Goal: Task Accomplishment & Management: Complete application form

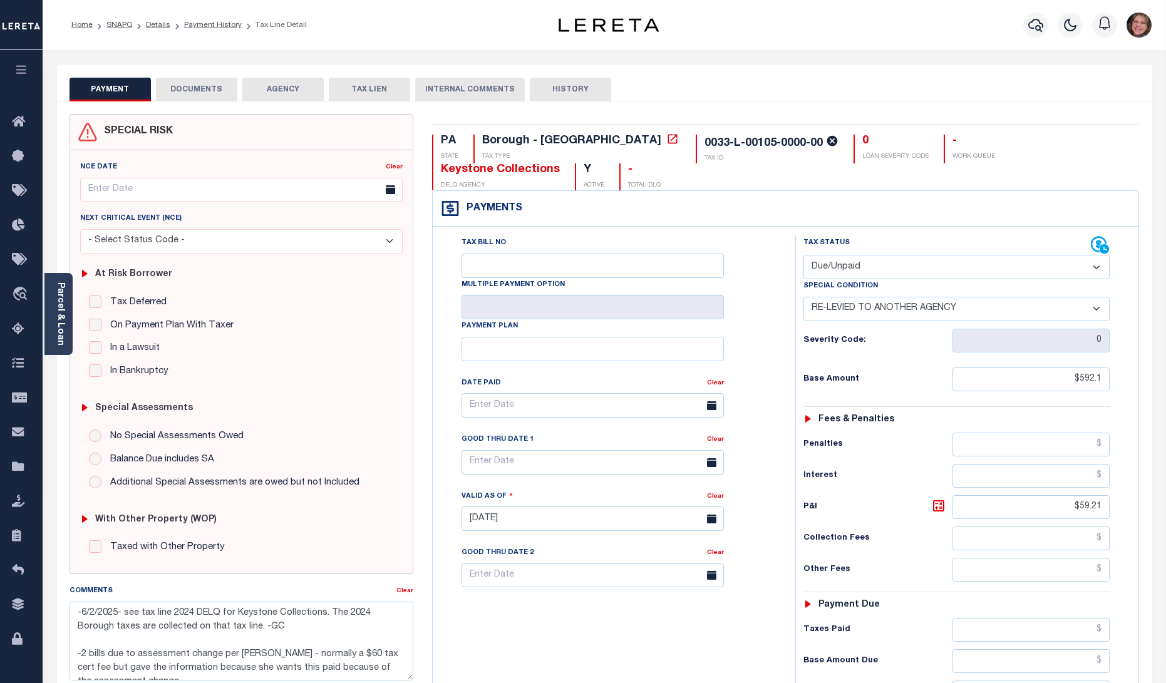
select select "DUE"
select select "31"
click at [117, 24] on link "SNAPQ" at bounding box center [119, 25] width 26 height 8
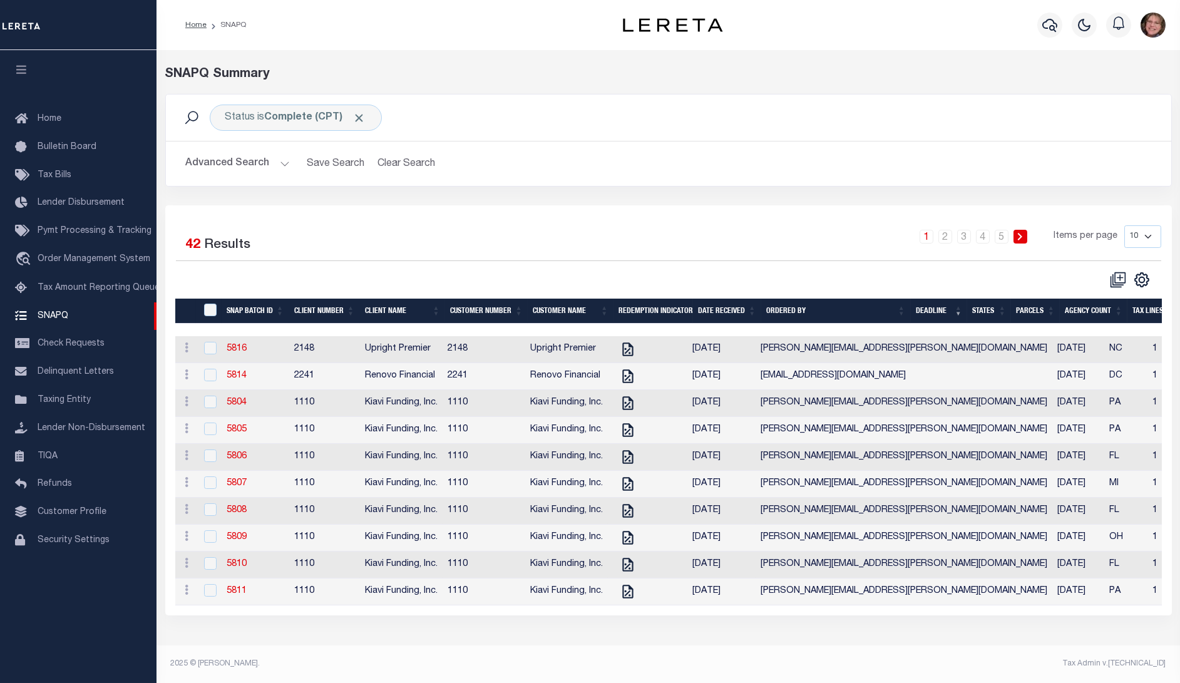
click at [268, 159] on button "Advanced Search" at bounding box center [238, 164] width 104 height 24
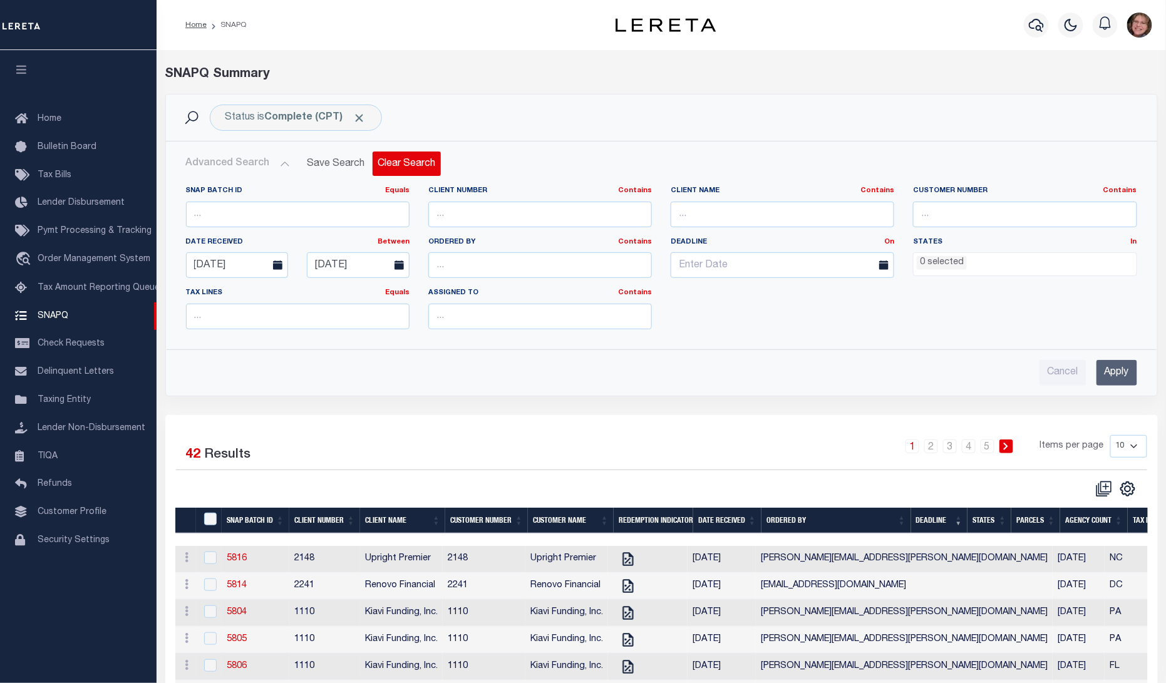
click at [399, 167] on button "Clear Search" at bounding box center [407, 164] width 68 height 24
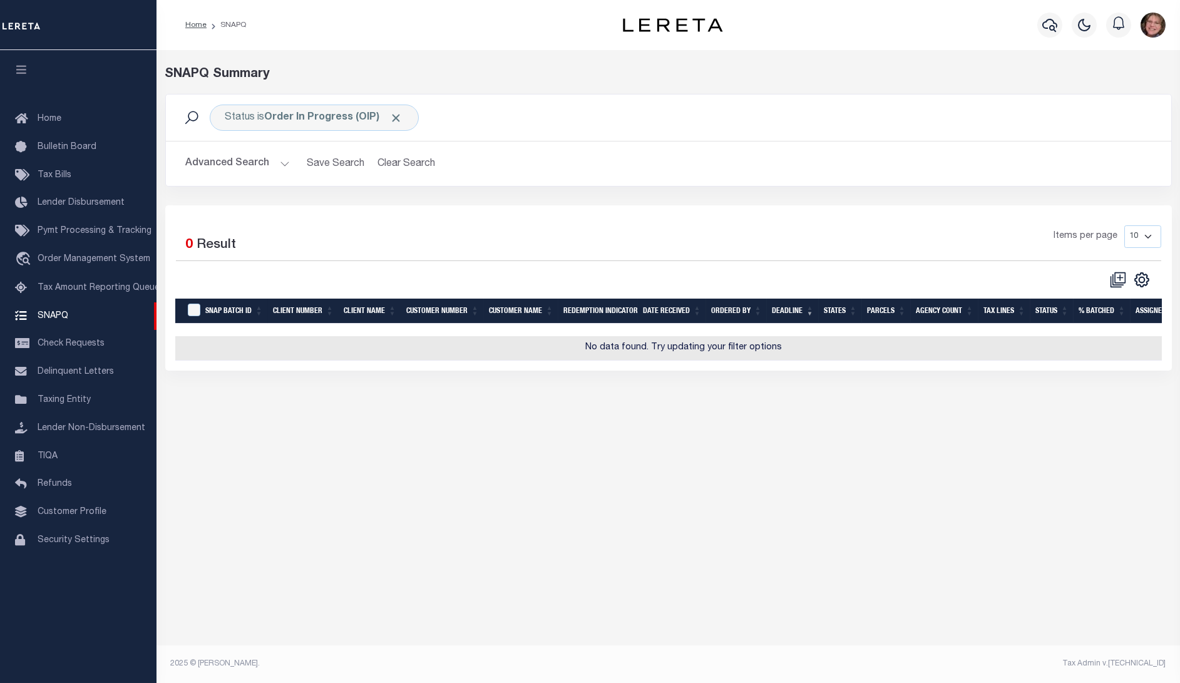
click at [279, 163] on button "Advanced Search" at bounding box center [238, 164] width 104 height 24
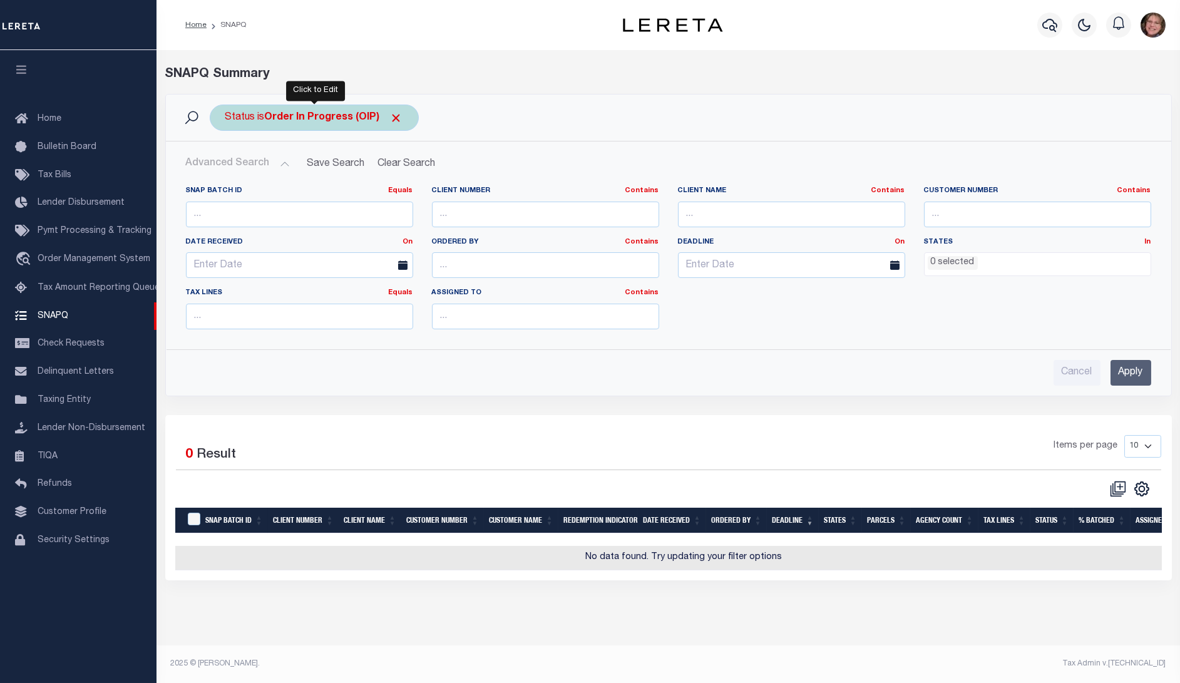
click at [361, 120] on b "Order In Progress (OIP)" at bounding box center [334, 118] width 138 height 10
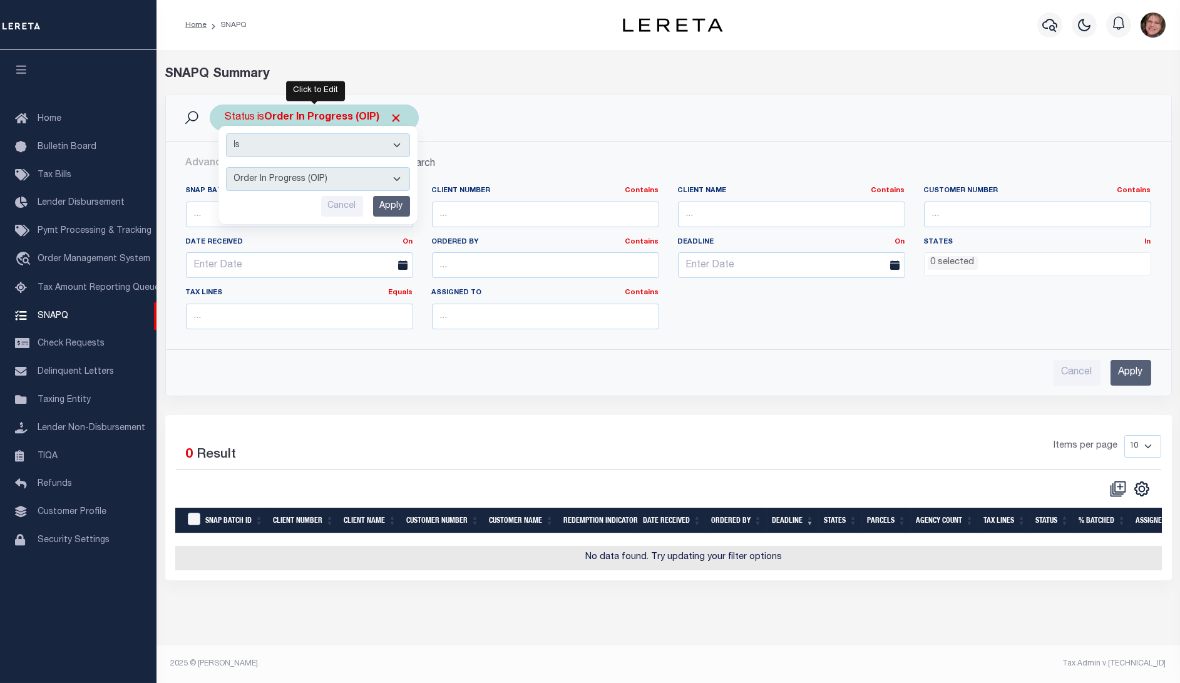
click at [338, 178] on select "Complete (CPT) Order In Progress (OIP)" at bounding box center [318, 179] width 184 height 24
click at [226, 167] on select "Complete (CPT) Order In Progress (OIP)" at bounding box center [318, 179] width 184 height 24
drag, startPoint x: 311, startPoint y: 180, endPoint x: 313, endPoint y: 188, distance: 7.7
click at [312, 180] on select "Complete (CPT) Order In Progress (OIP)" at bounding box center [318, 179] width 184 height 24
select select "CPT"
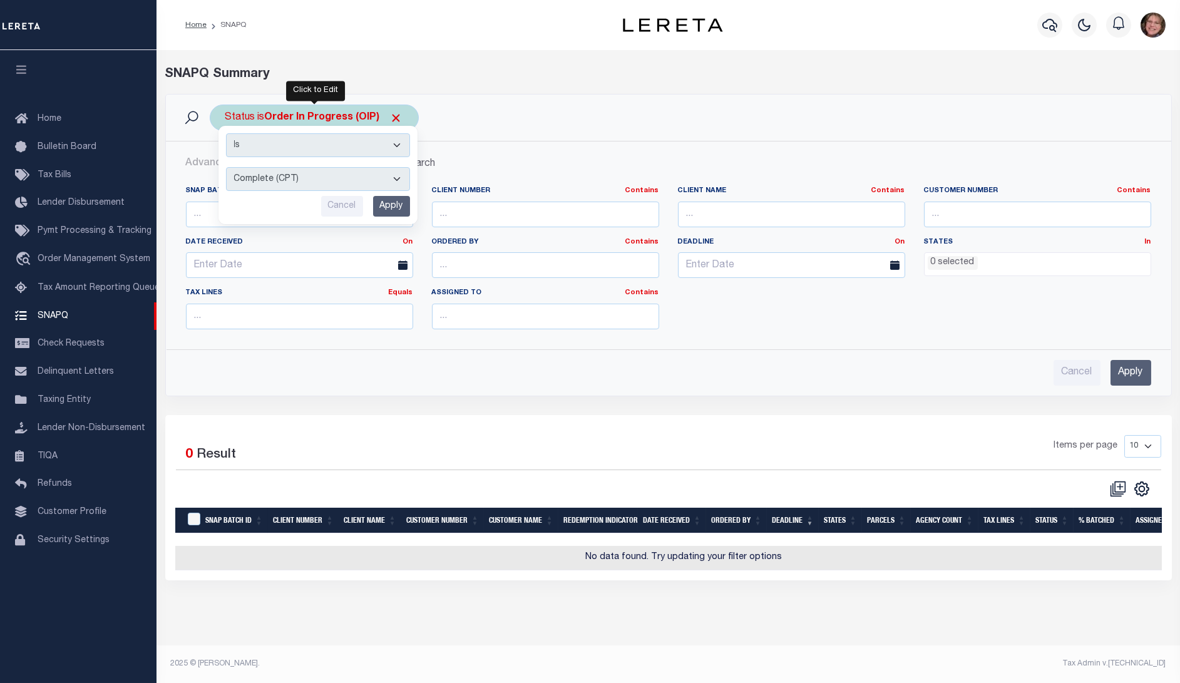
click at [226, 167] on select "Complete (CPT) Order In Progress (OIP)" at bounding box center [318, 179] width 184 height 24
click at [396, 208] on input "Apply" at bounding box center [391, 206] width 37 height 21
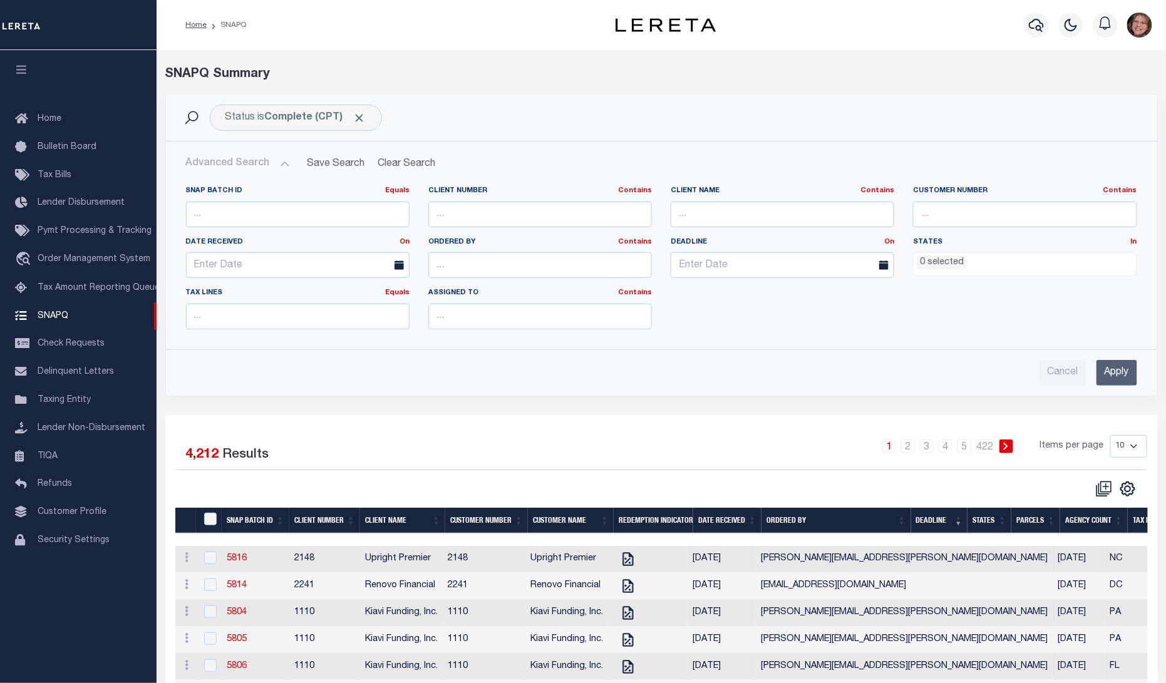
click at [948, 272] on span "0 selected" at bounding box center [1025, 264] width 224 height 24
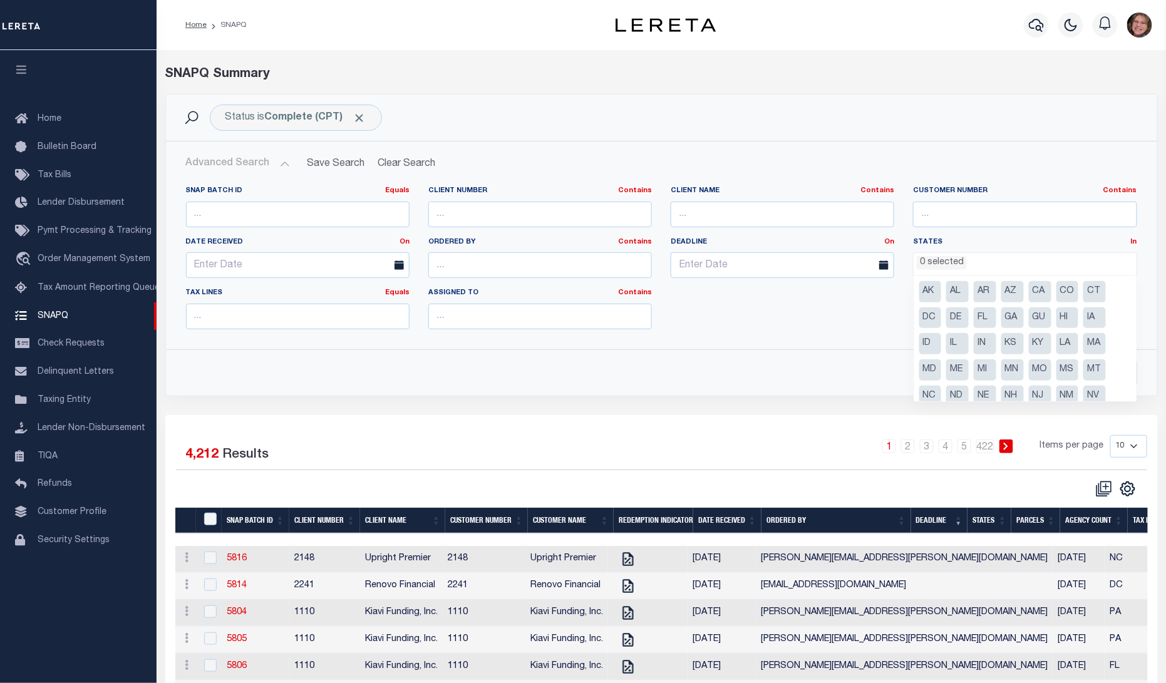
click at [1035, 290] on li "CA" at bounding box center [1040, 291] width 23 height 21
select select "CA"
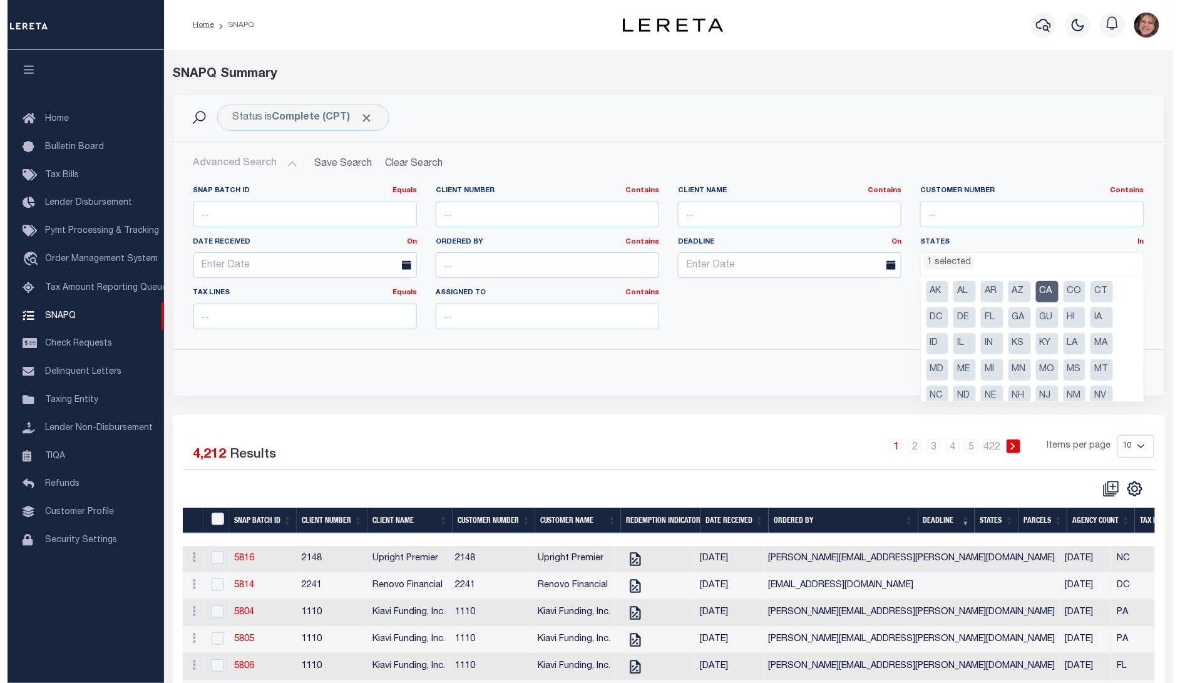
scroll to position [46, 0]
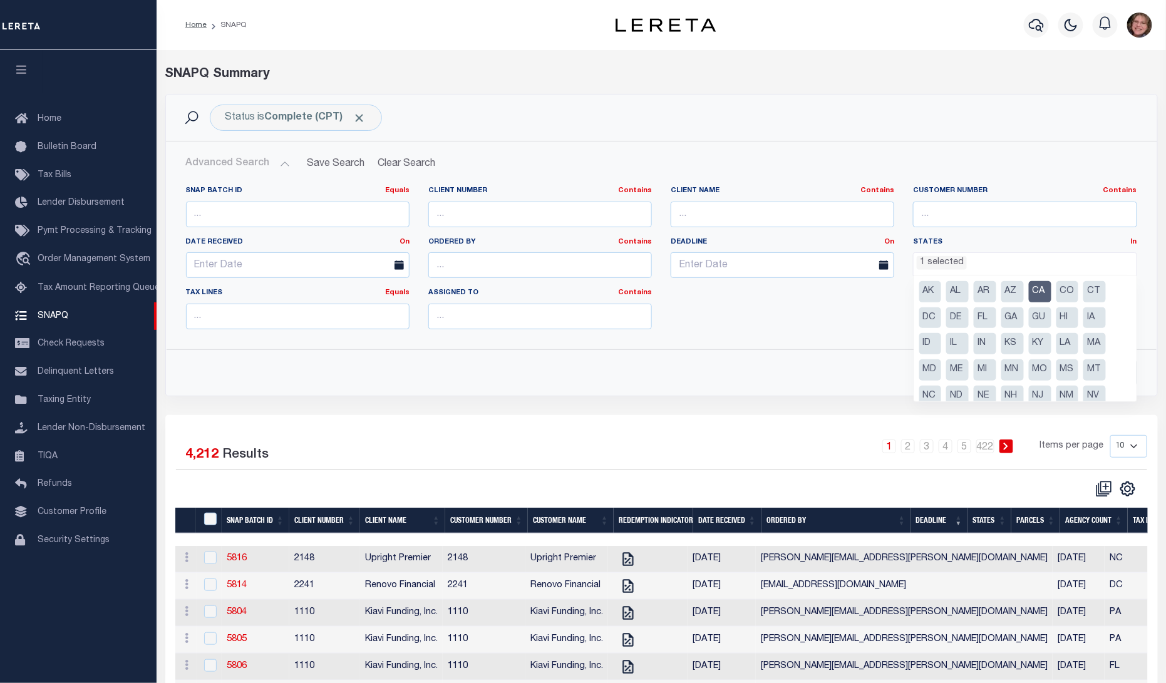
click at [806, 334] on div "SNAP BATCH ID Equals Equals Is Not Equal To Is Greater Than Is Less Than Client…" at bounding box center [662, 262] width 970 height 153
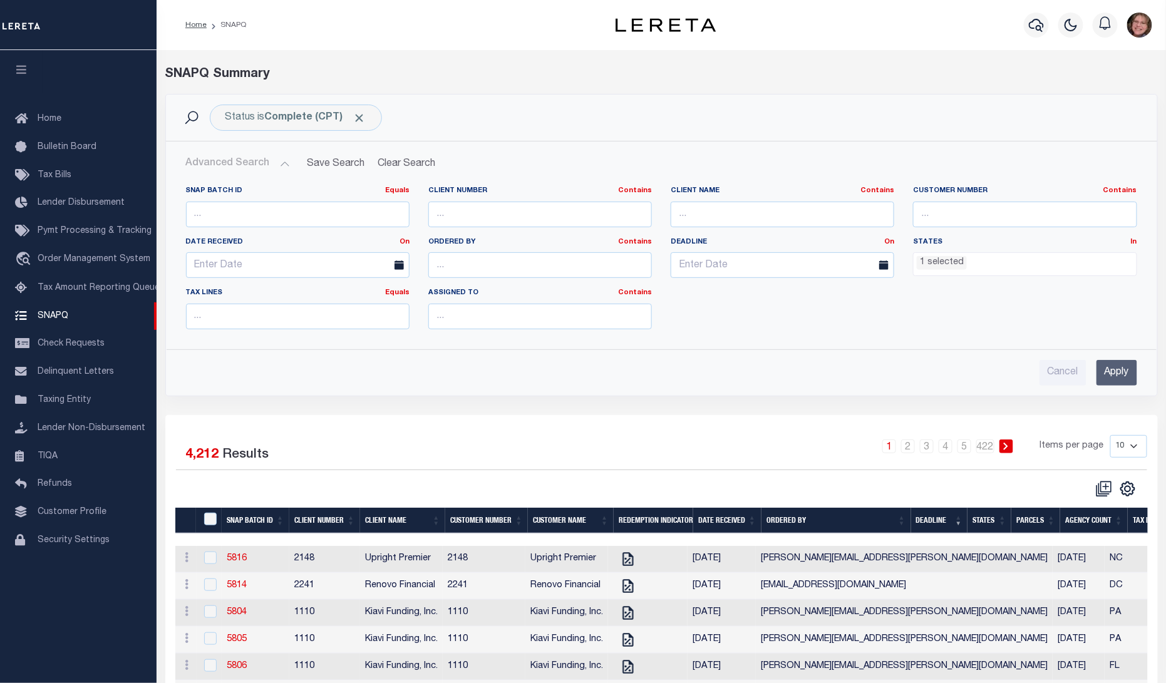
click at [1115, 368] on input "Apply" at bounding box center [1116, 373] width 41 height 26
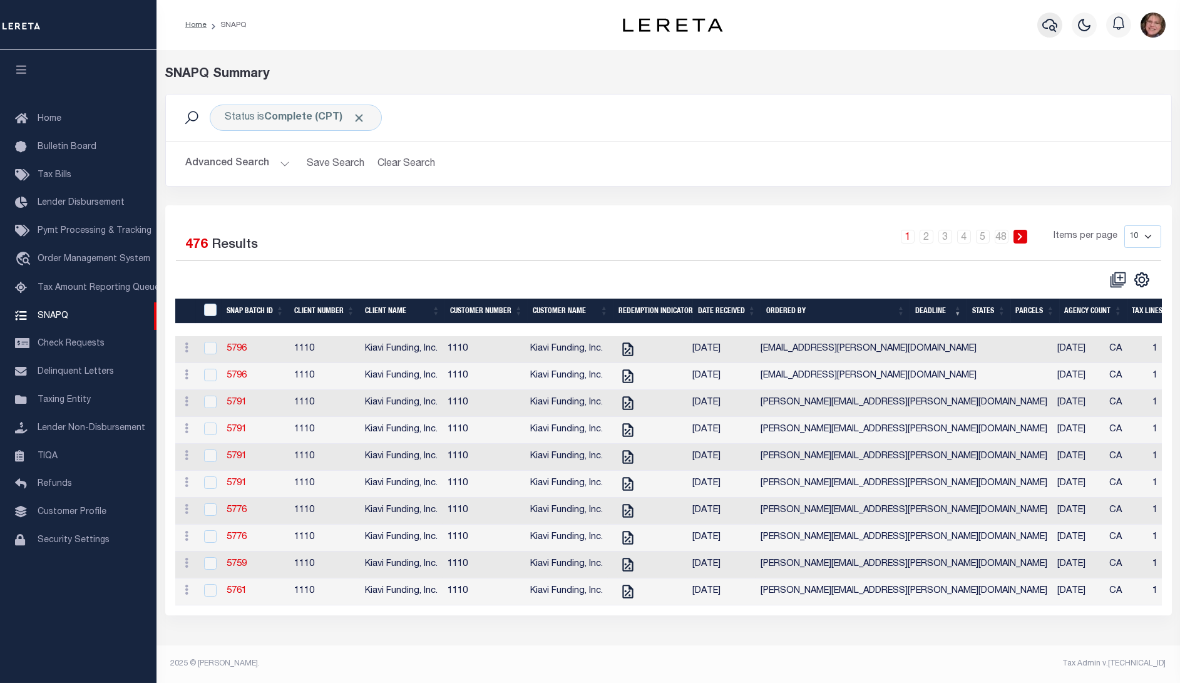
click at [1048, 26] on icon "button" at bounding box center [1049, 25] width 15 height 15
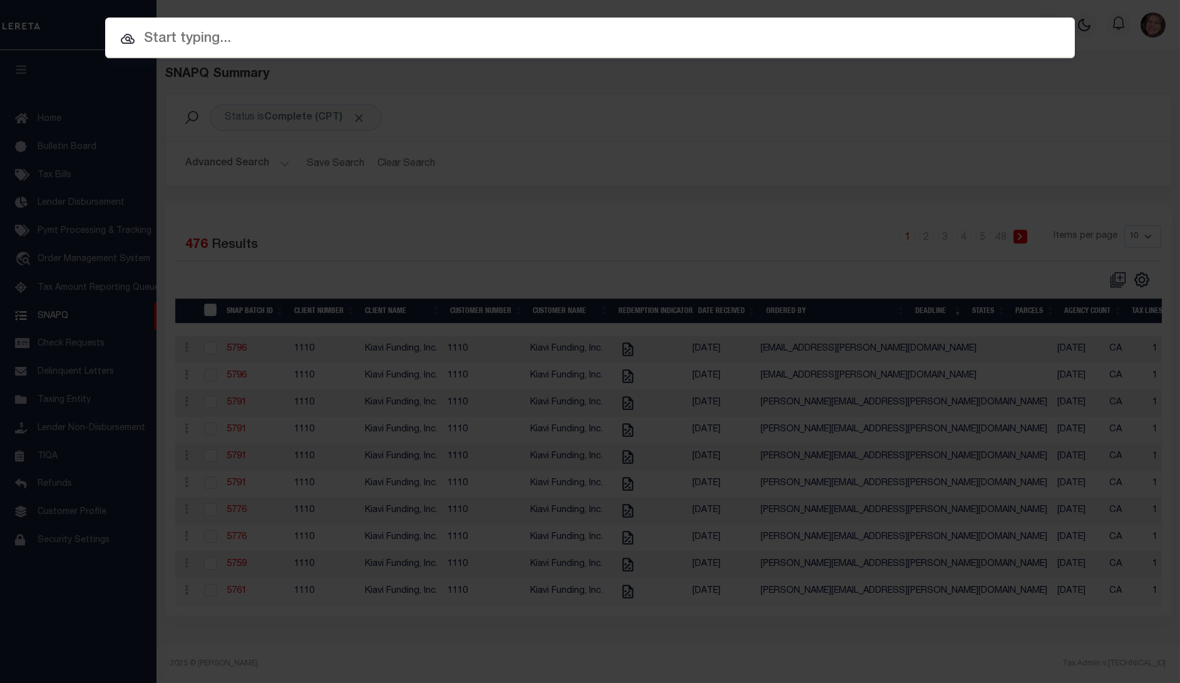
click at [418, 38] on input "text" at bounding box center [590, 39] width 970 height 22
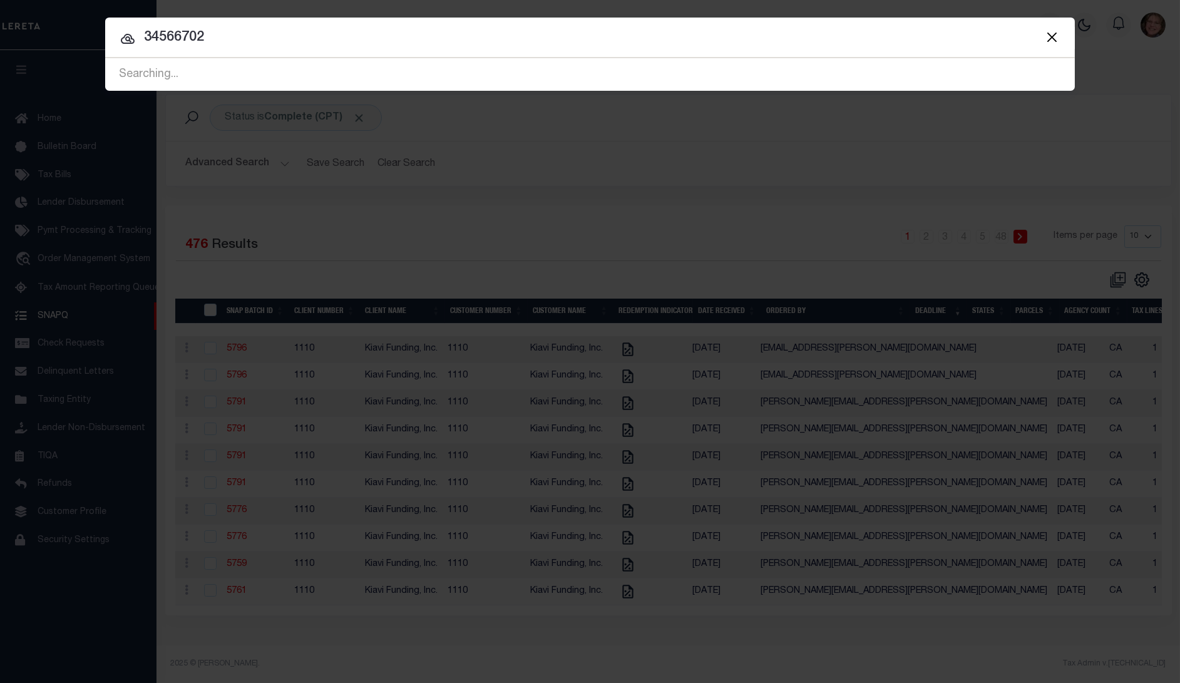
type input "34566702"
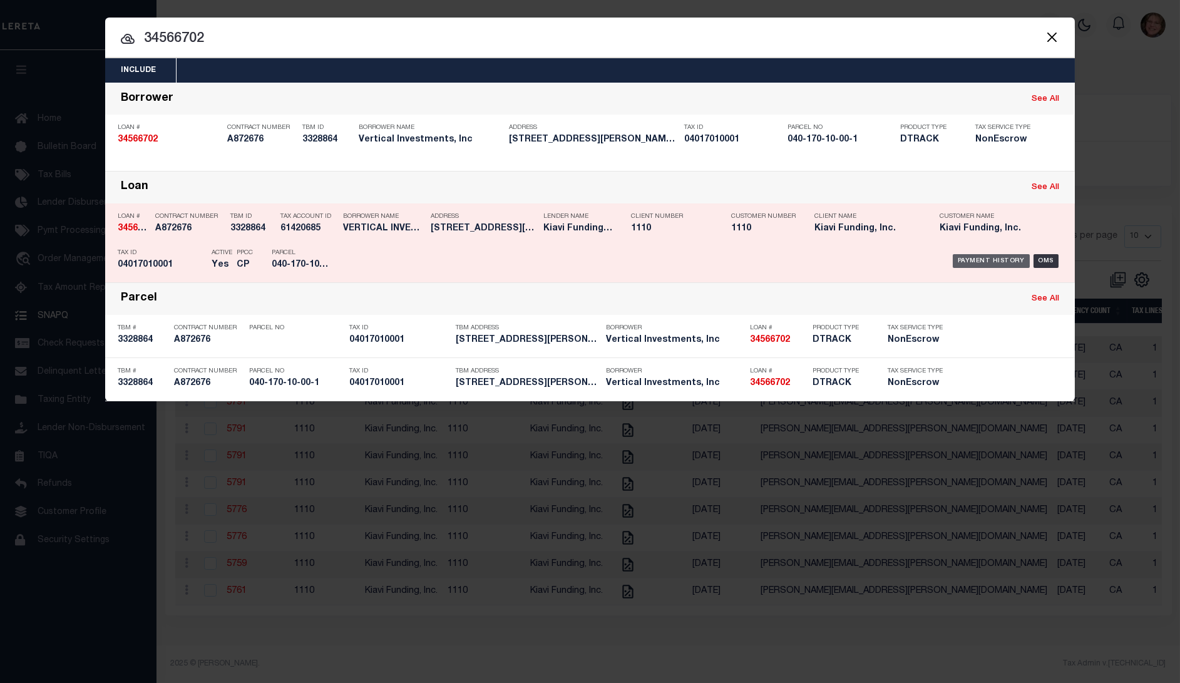
click at [978, 261] on div "Payment History" at bounding box center [991, 261] width 77 height 14
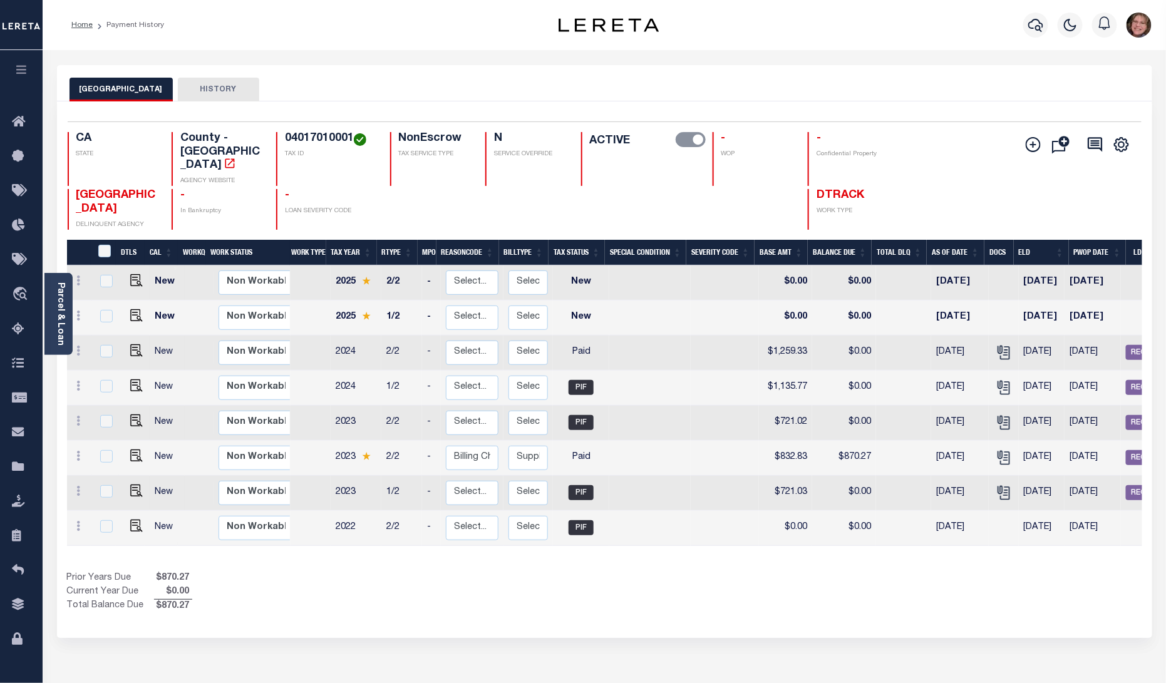
click at [553, 603] on div "Selected 8 Results 1 Items per page 25 50 100 CA STATE TAX ID N" at bounding box center [604, 369] width 1095 height 537
click at [130, 450] on img "" at bounding box center [136, 456] width 13 height 13
checkbox input "true"
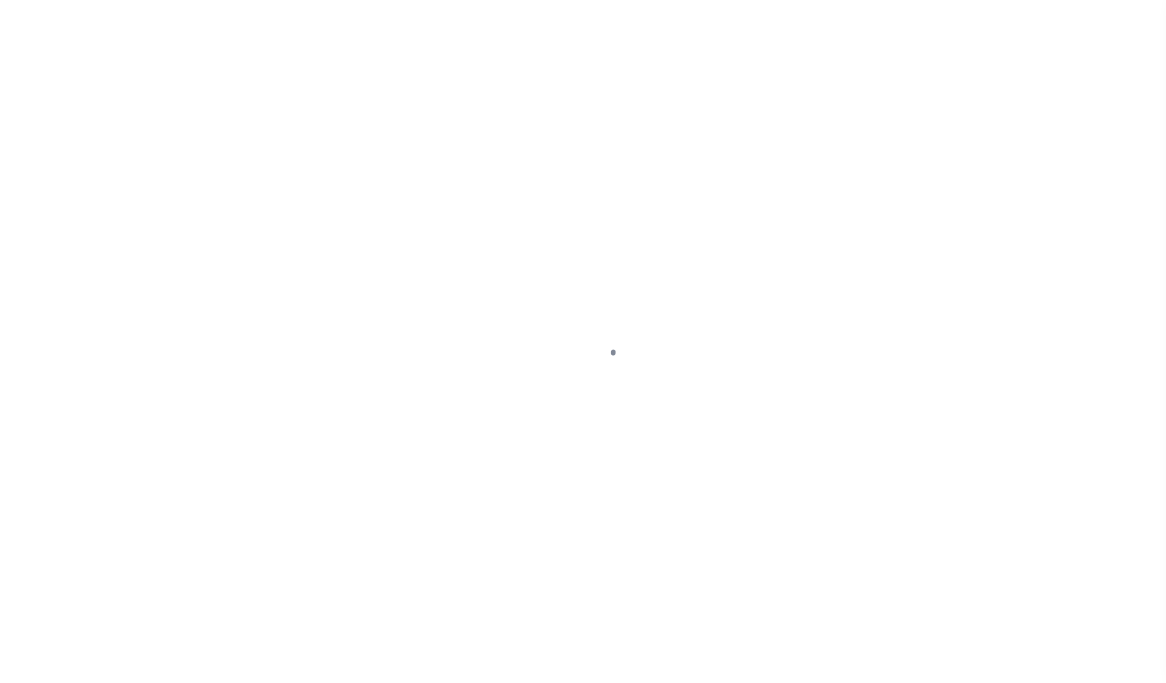
checkbox input "false"
type textarea "8/6/2025- the 2023 1/2 & 2/2 Secured Supplemental bill #23-4023712-00-4 is in r…"
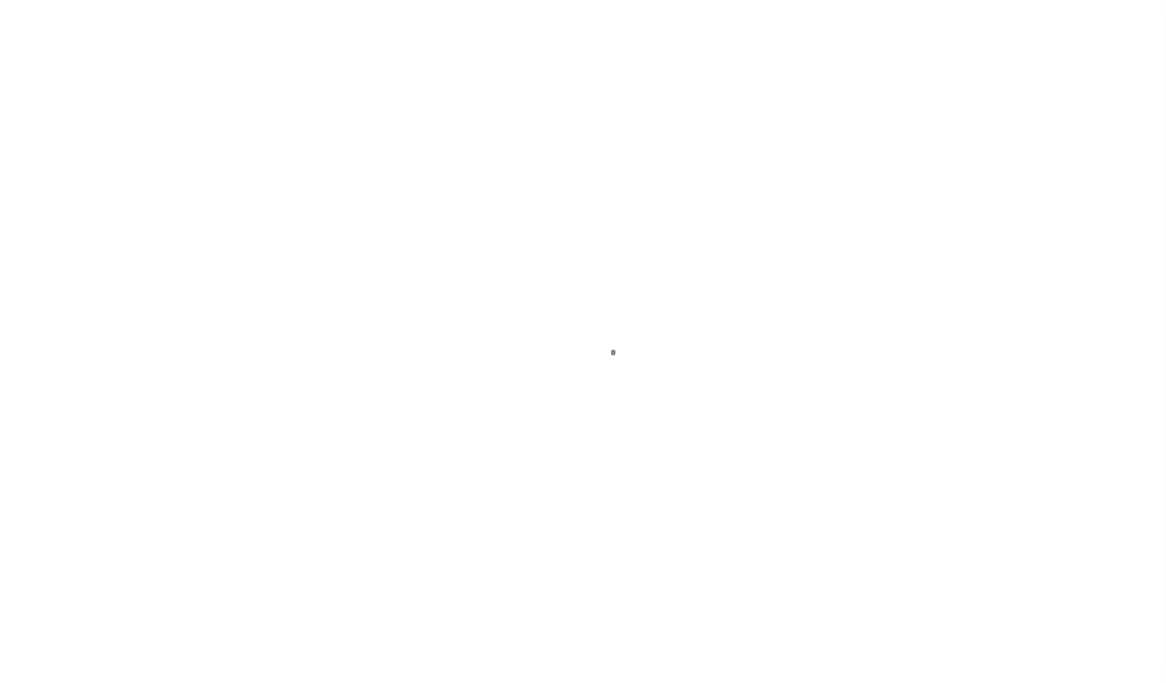
type input "09/02/2025"
type input "08/06/2025"
select select "PYD"
type input "$832.83"
type input "$37.44"
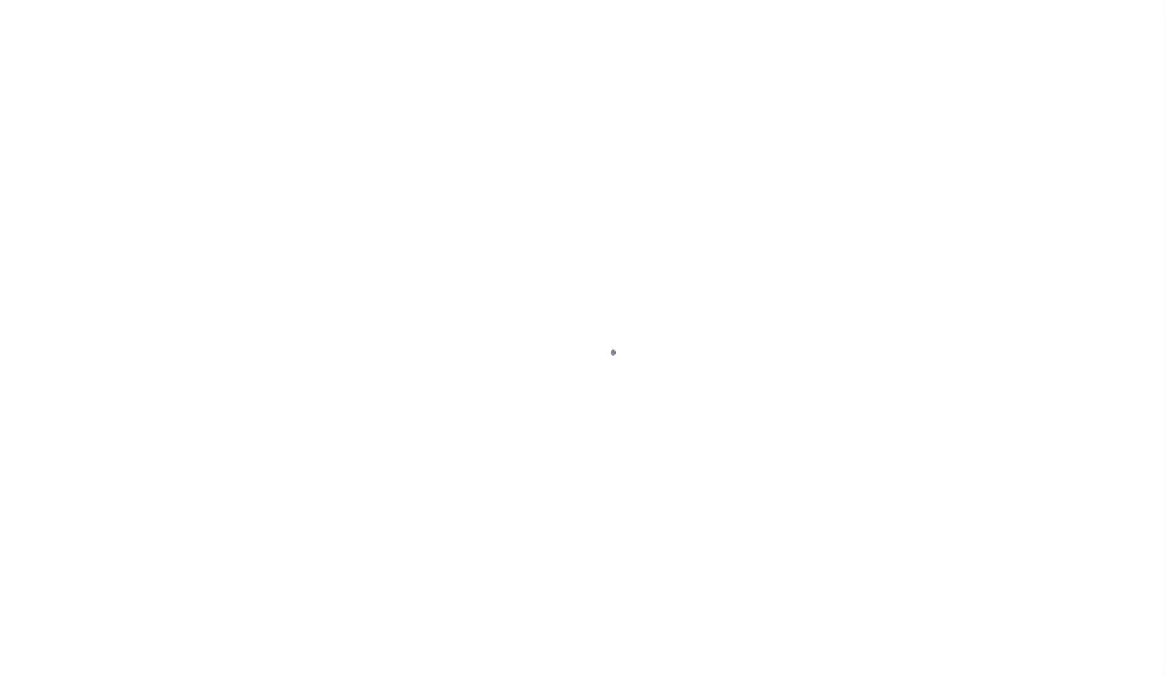
type input "$870.27"
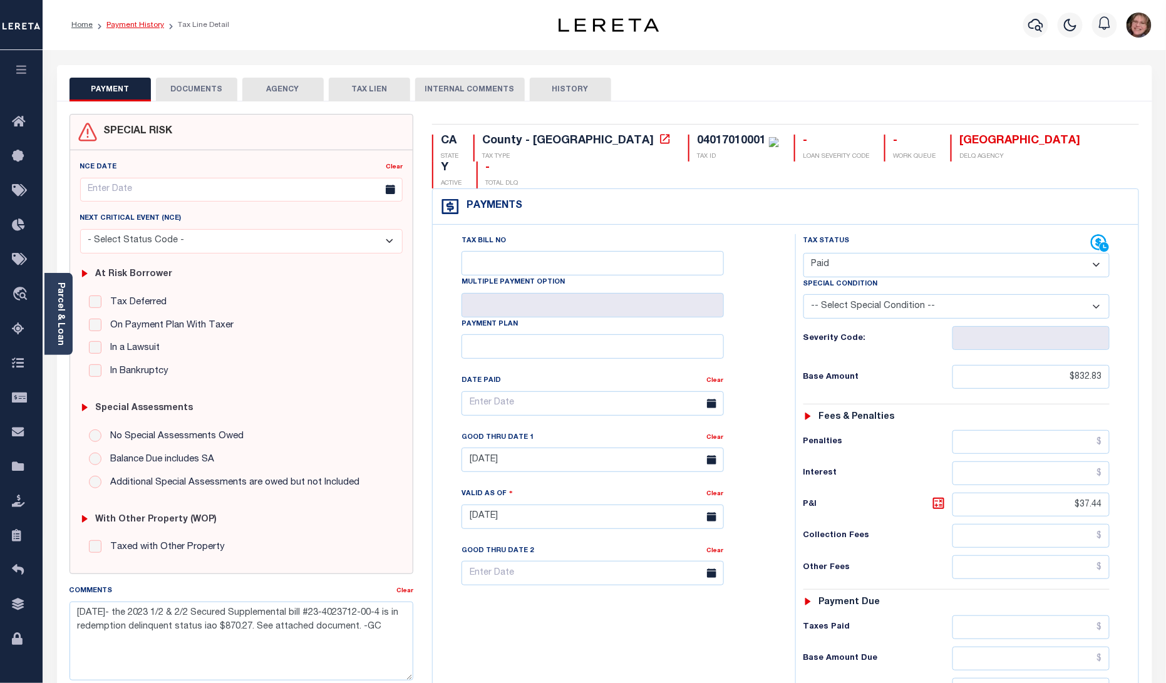
click at [125, 26] on link "Payment History" at bounding box center [135, 25] width 58 height 8
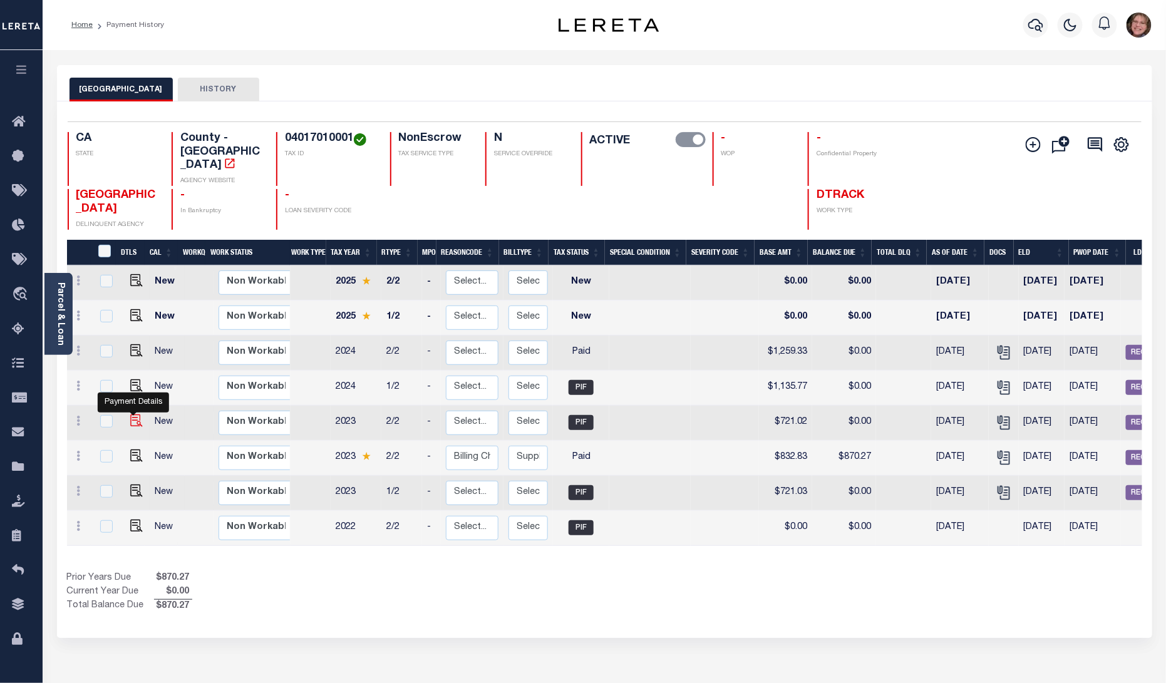
click at [136, 414] on img "" at bounding box center [136, 420] width 13 height 13
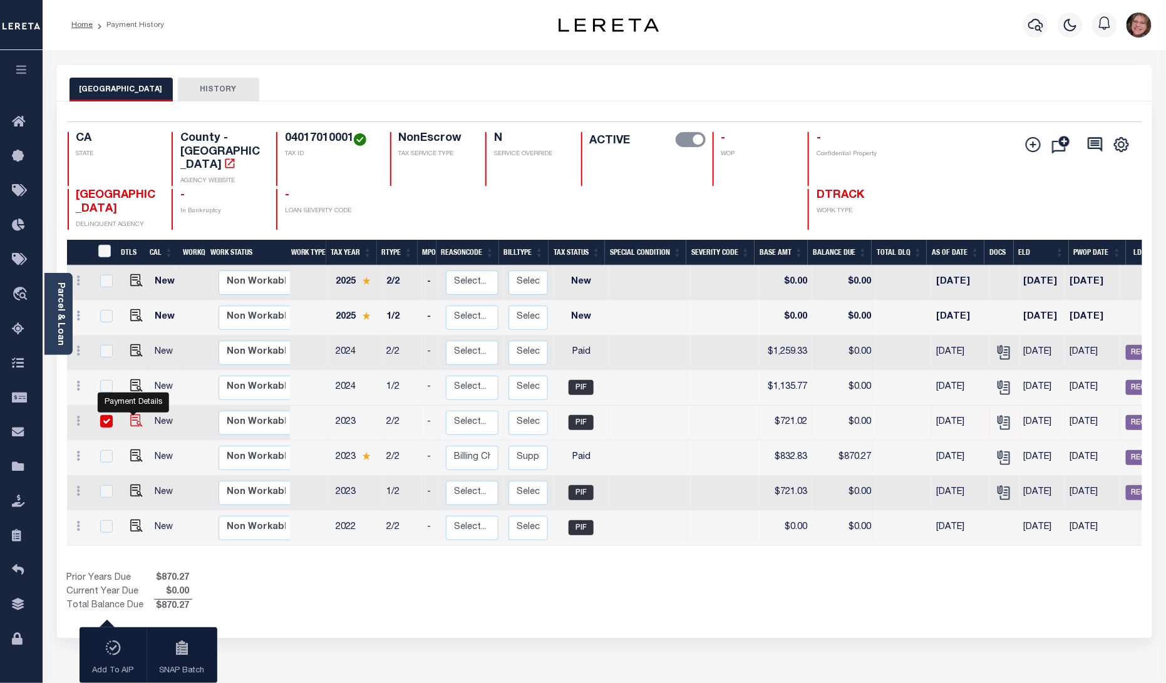
checkbox input "true"
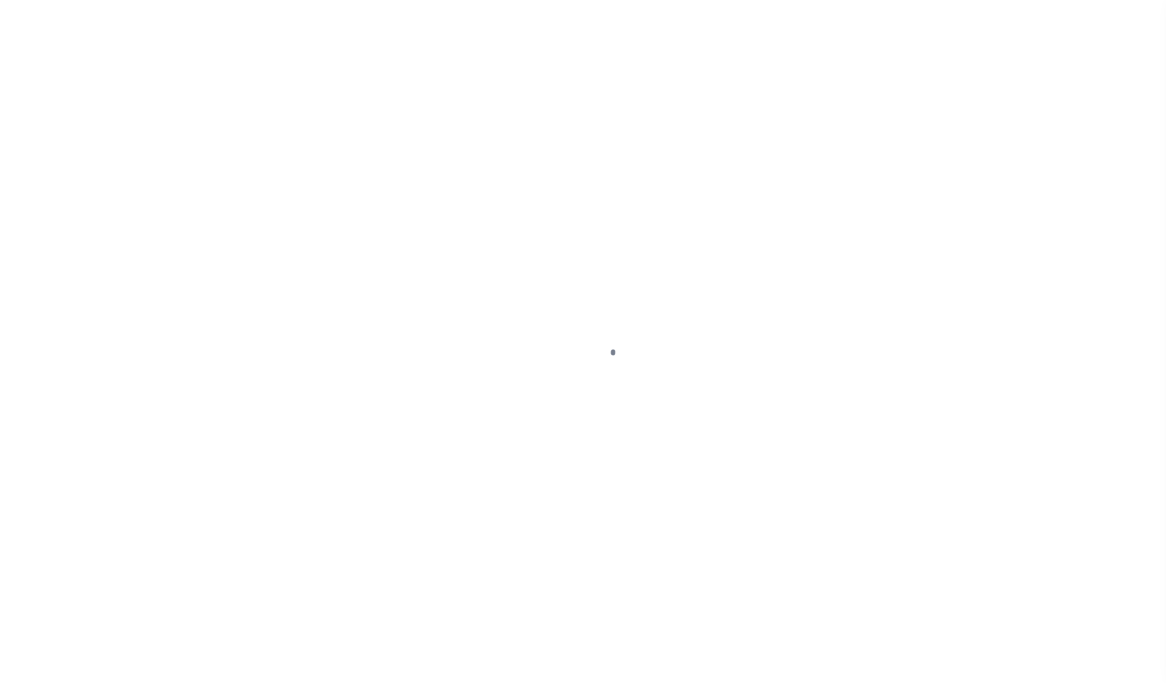
checkbox input "false"
type textarea "4/1/2025- the 2023 full year taxes is defaulted iao $1827.55. See attached docu…"
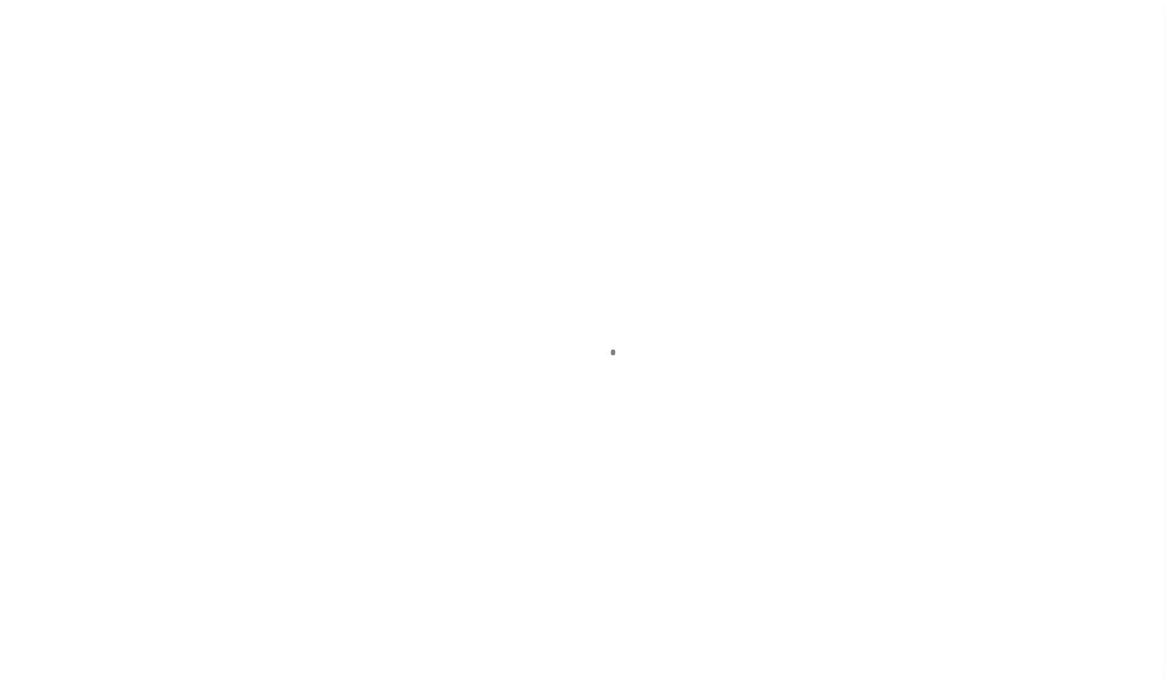
type input "04/18/2025"
type input "04/30/2025"
type input "06/02/2025"
type input "$721.02"
type input "$192.76"
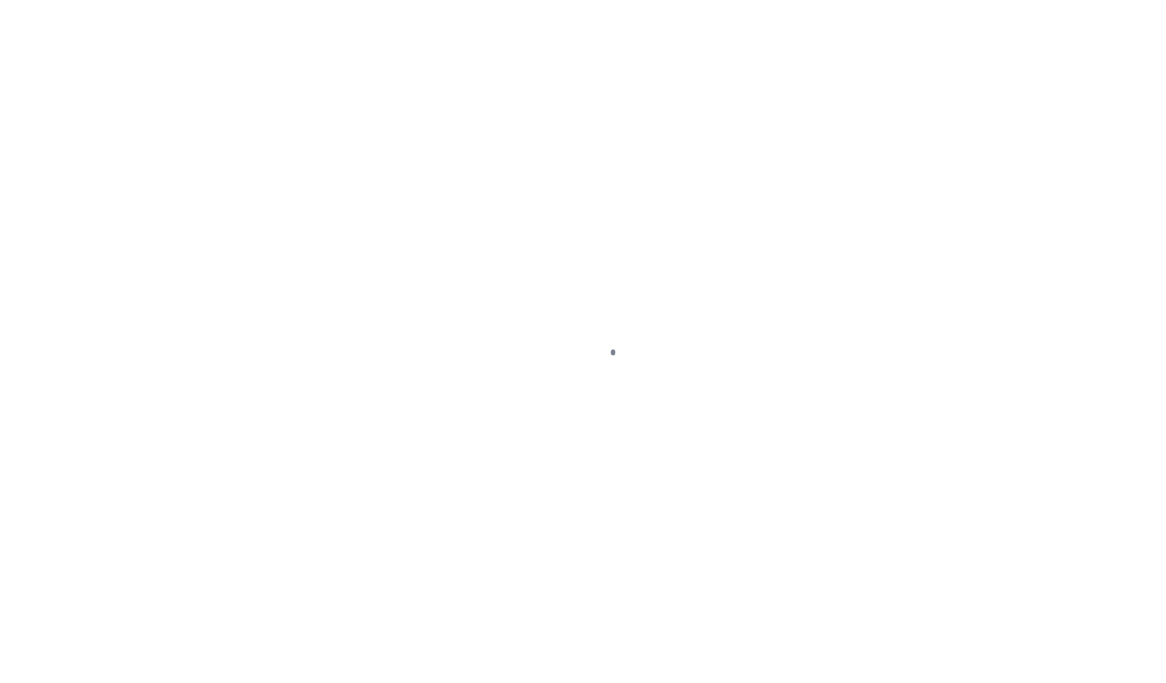
type input "$913.78"
type input "$0"
select select "PIF"
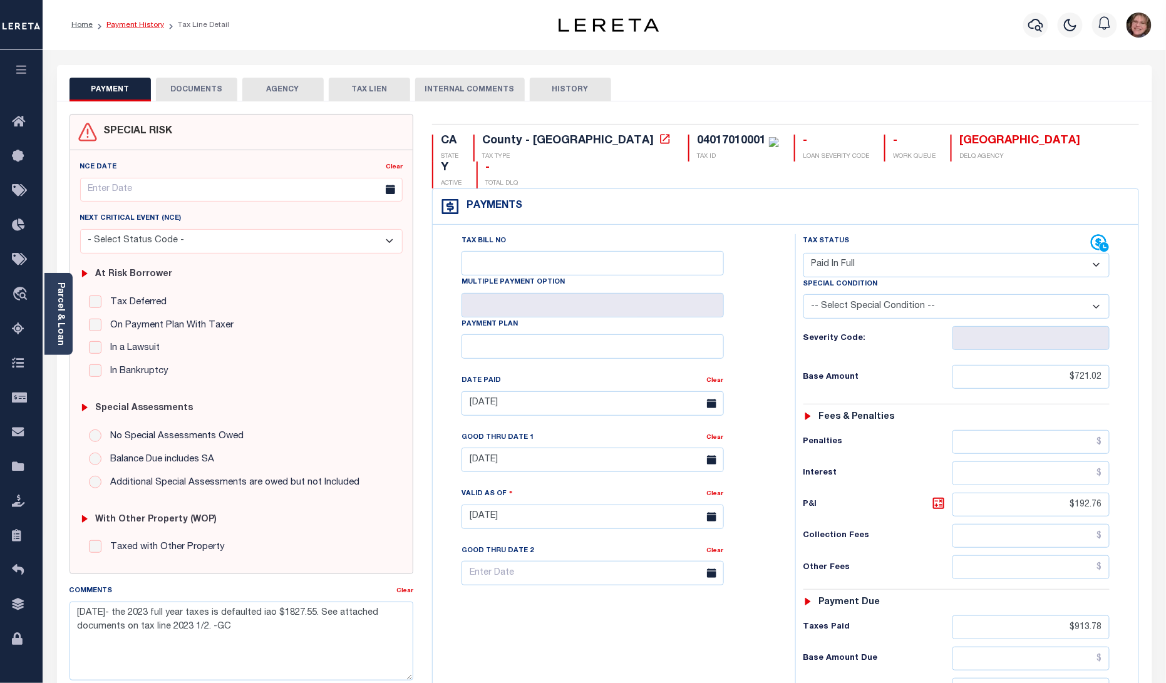
click at [136, 23] on link "Payment History" at bounding box center [135, 25] width 58 height 8
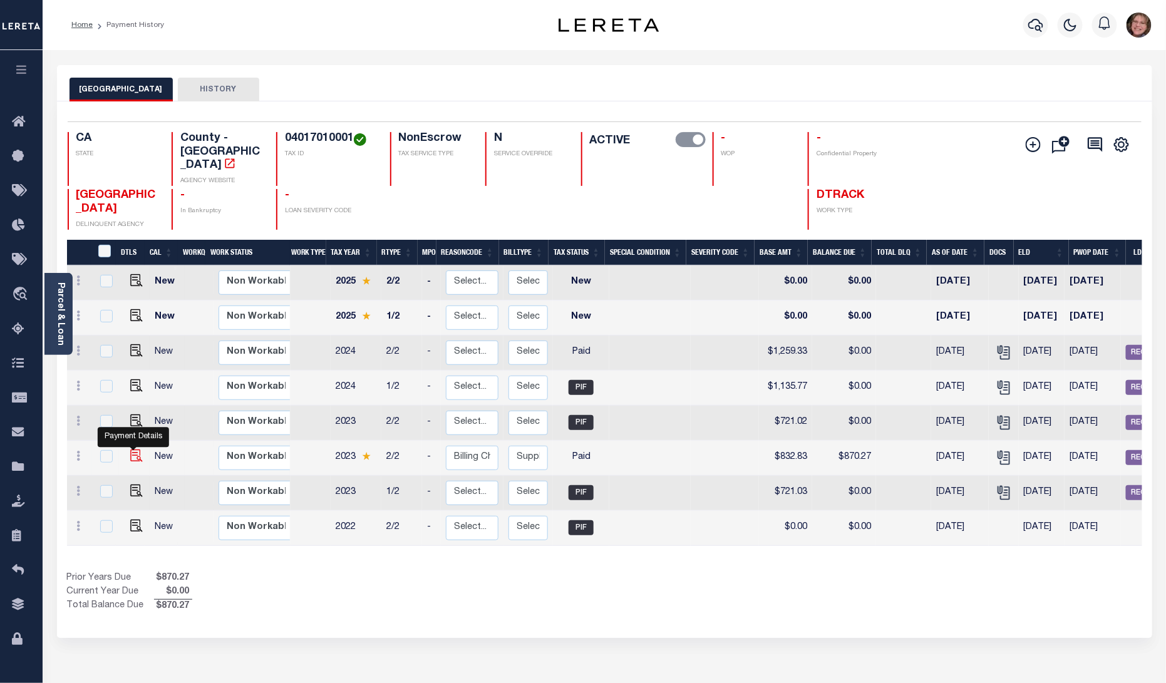
click at [134, 450] on img "" at bounding box center [136, 456] width 13 height 13
checkbox input "true"
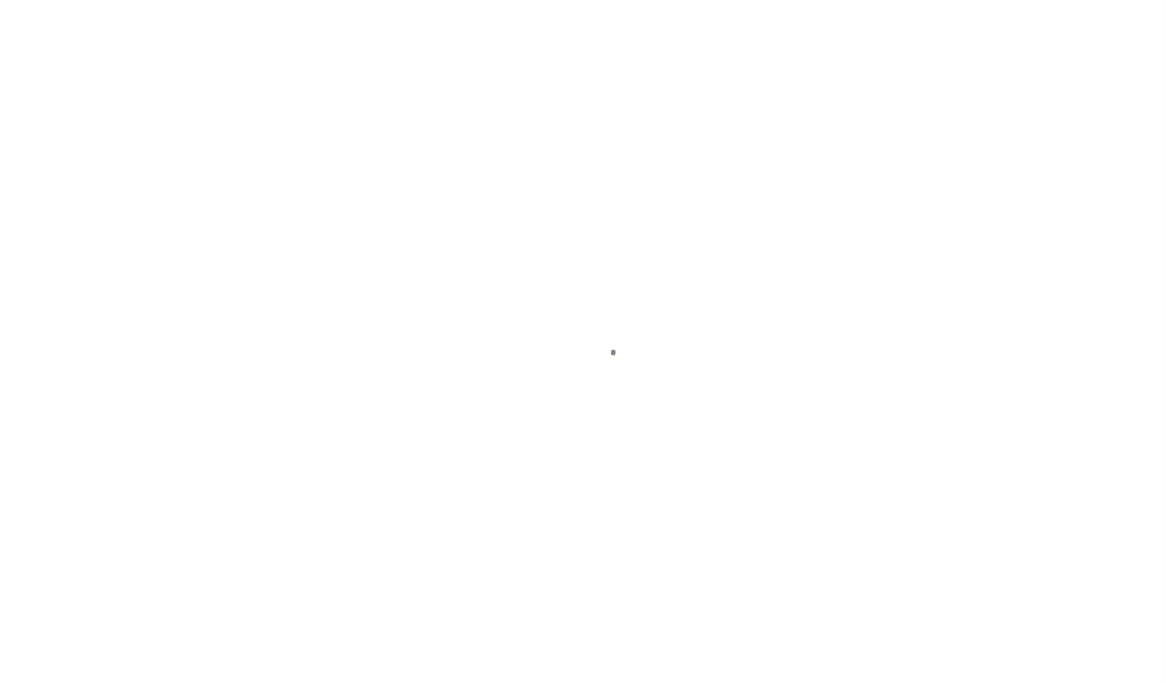
checkbox input "false"
type textarea "8/6/2025- the 2023 1/2 & 2/2 Secured Supplemental bill #23-4023712-00-4 is in r…"
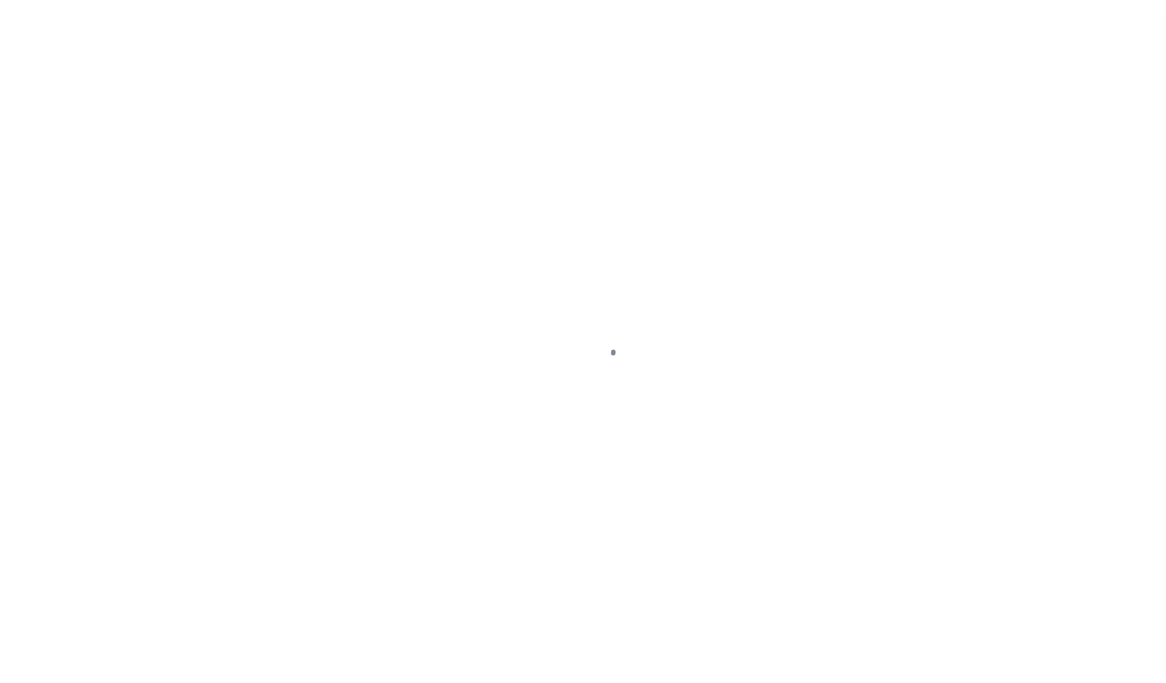
type input "09/02/2025"
type input "08/06/2025"
select select "PYD"
type input "$832.83"
type input "$37.44"
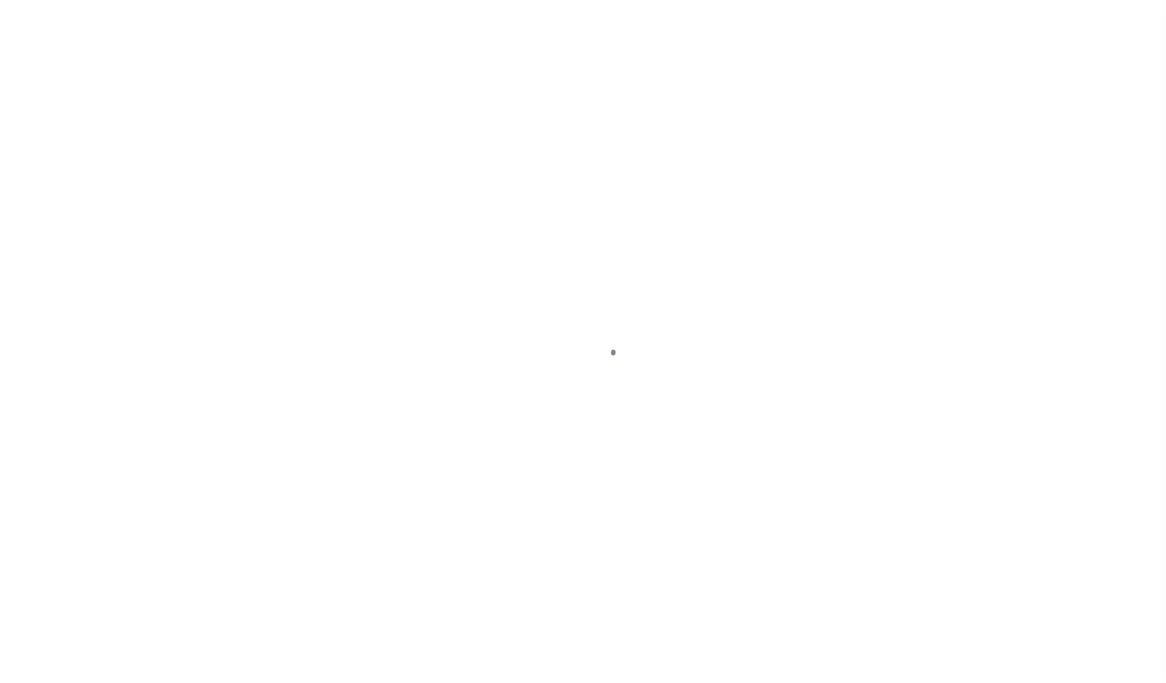
type input "$870.27"
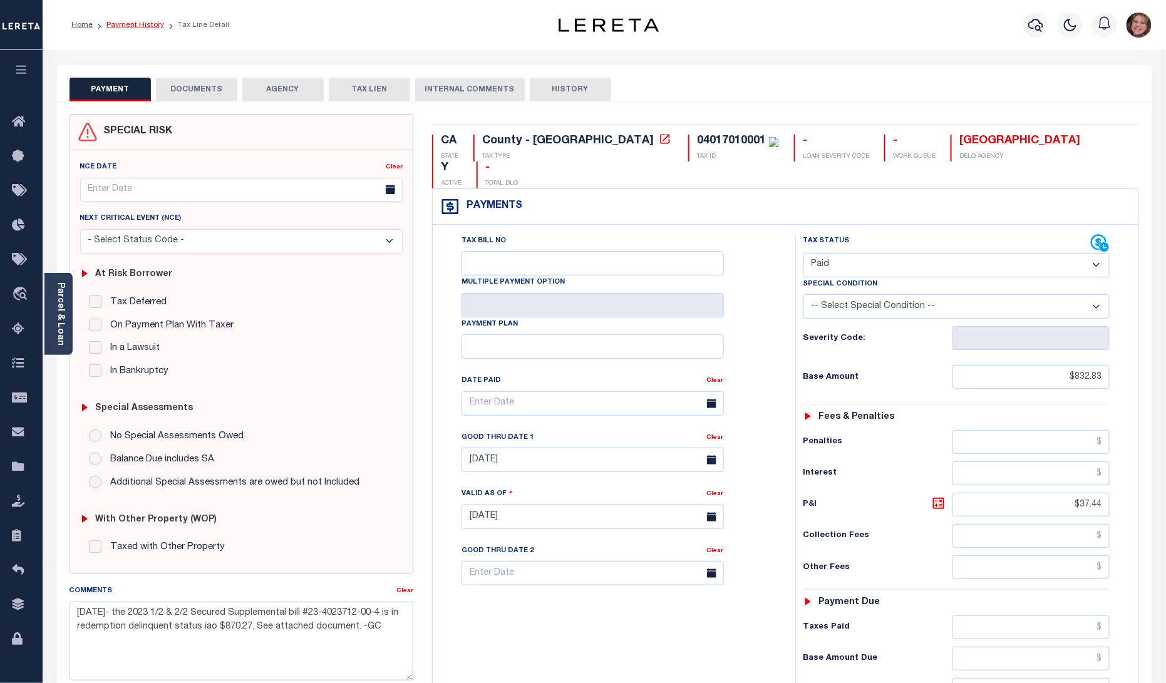
click at [133, 29] on link "Payment History" at bounding box center [135, 25] width 58 height 8
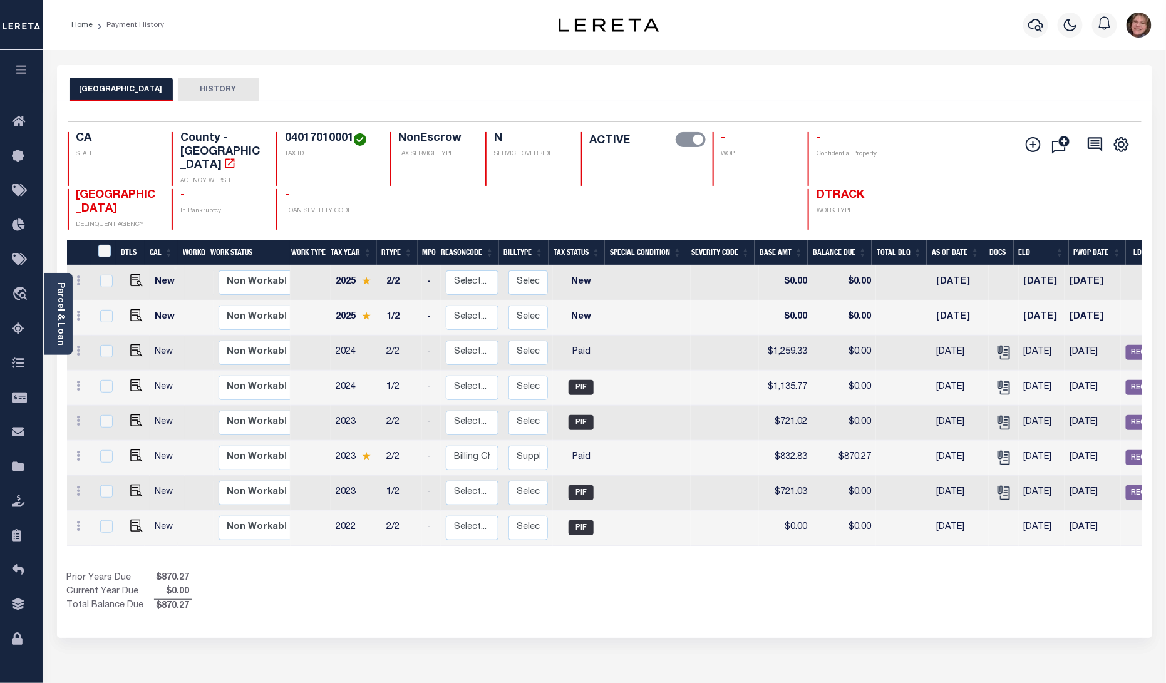
click at [203, 31] on div "Home Payment History" at bounding box center [289, 25] width 456 height 26
click at [451, 447] on select "Select... Payment Reversal Taxable Value Change Assessment Change Occupancy Tax…" at bounding box center [472, 458] width 53 height 24
checkbox input "true"
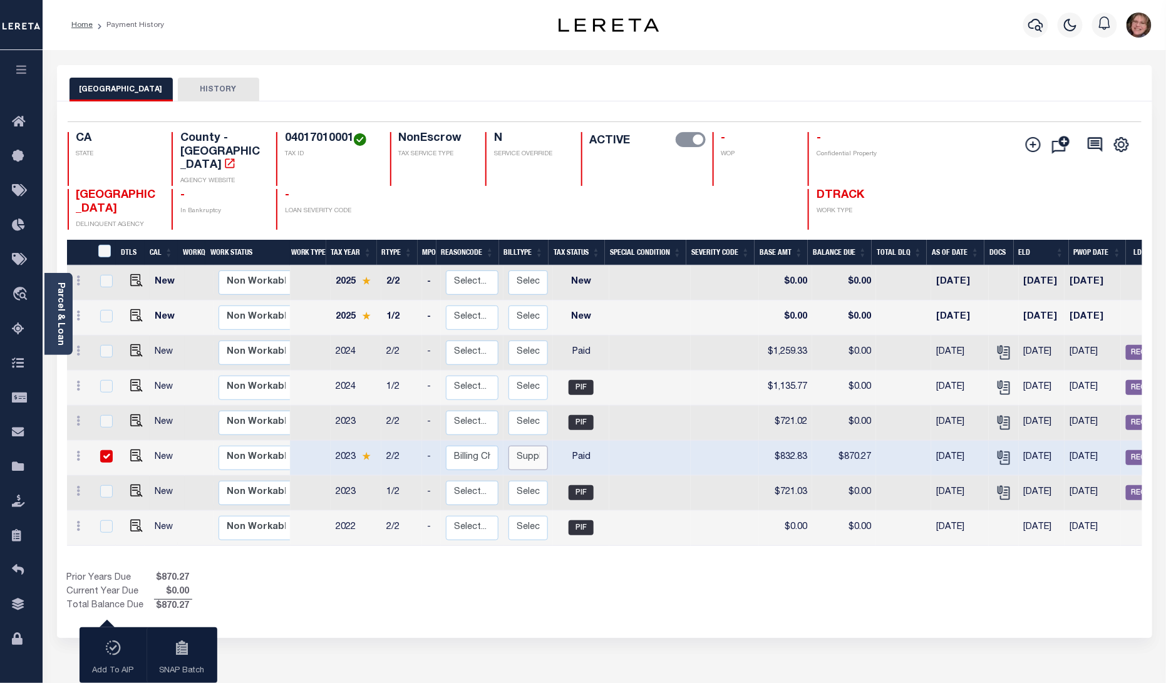
click at [538, 446] on select "Select... Regular Delinquent Supplemental Corrected/Adjusted Bill - Re-Report C…" at bounding box center [527, 458] width 39 height 24
checkbox input "false"
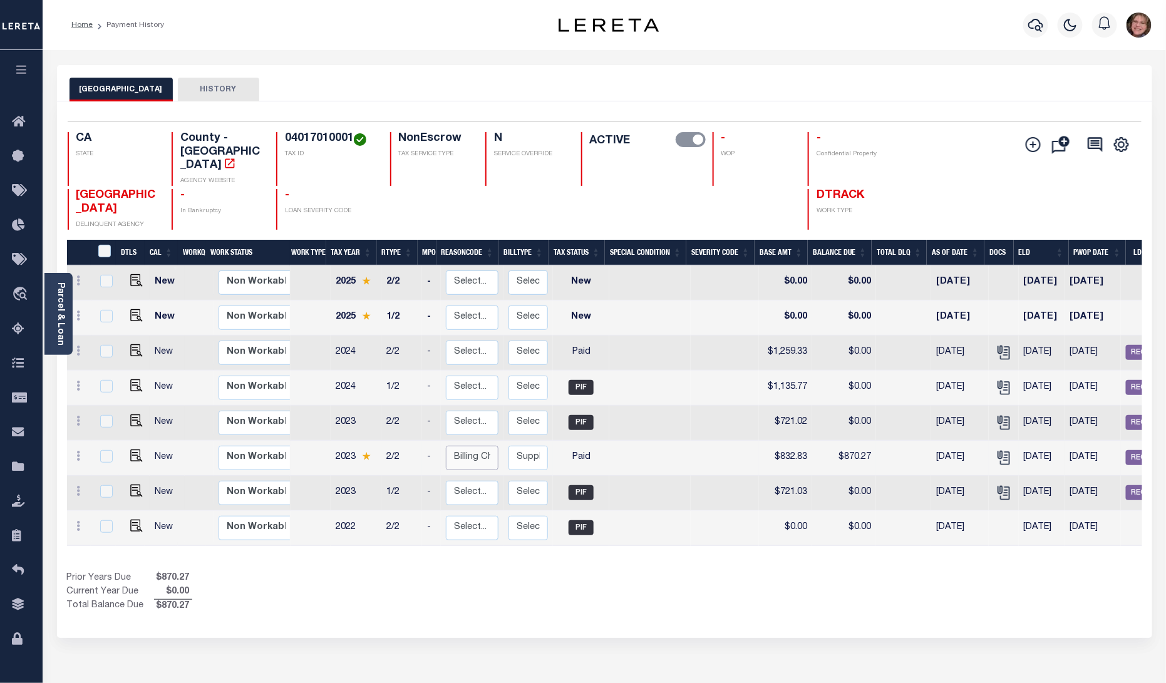
click at [470, 447] on select "Select... Payment Reversal Taxable Value Change Assessment Change Occupancy Tax…" at bounding box center [472, 458] width 53 height 24
checkbox input "true"
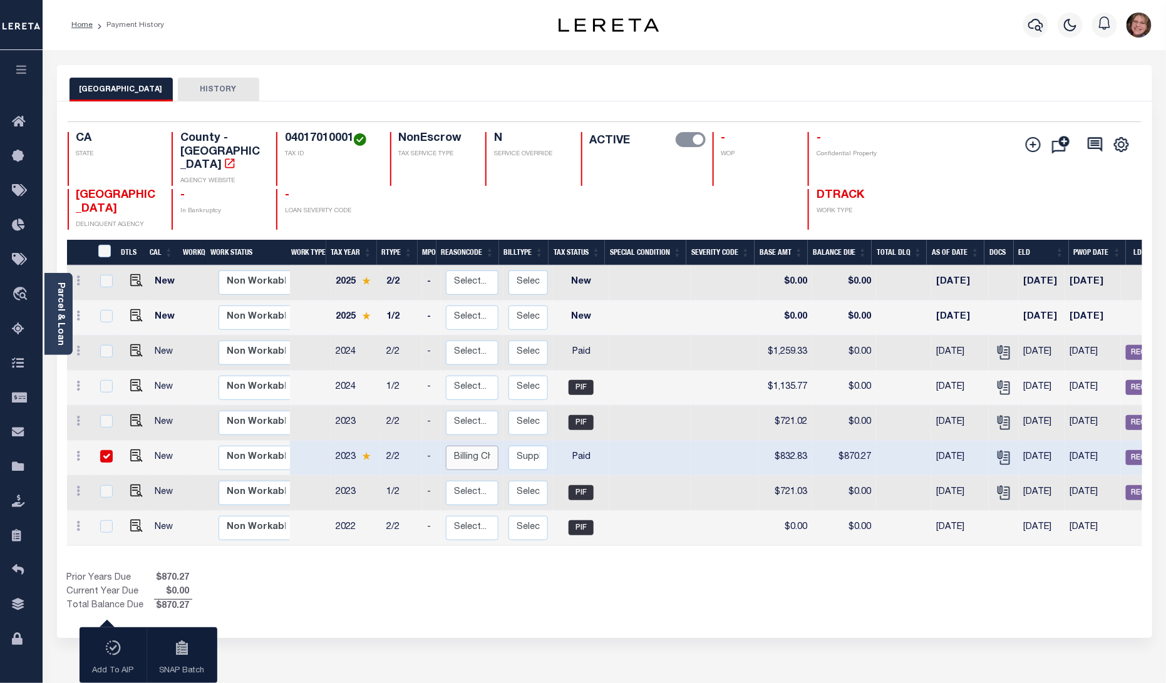
click at [475, 448] on select "Select... Payment Reversal Taxable Value Change Assessment Change Occupancy Tax…" at bounding box center [472, 458] width 53 height 24
checkbox input "false"
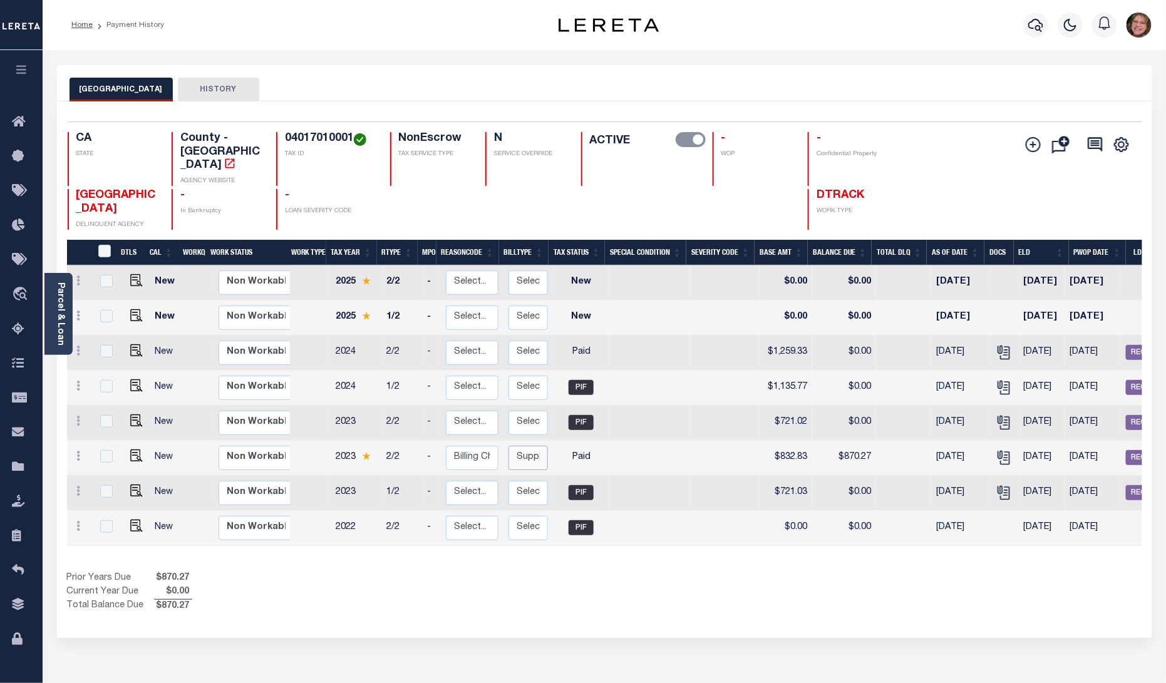
click at [532, 449] on select "Select... Regular Delinquent Supplemental Corrected/Adjusted Bill - Re-Report C…" at bounding box center [527, 458] width 39 height 24
checkbox input "true"
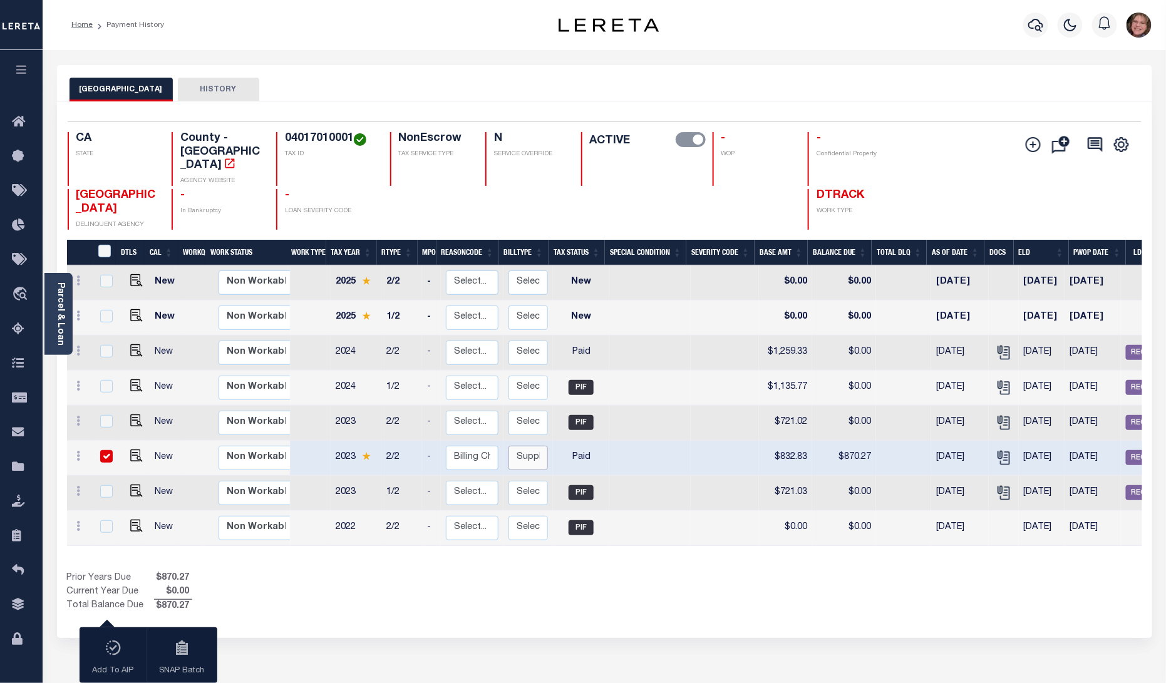
select select "0"
click at [508, 446] on select "Select... Regular Delinquent Supplemental Corrected/Adjusted Bill - Re-Report C…" at bounding box center [527, 458] width 39 height 24
checkbox input "false"
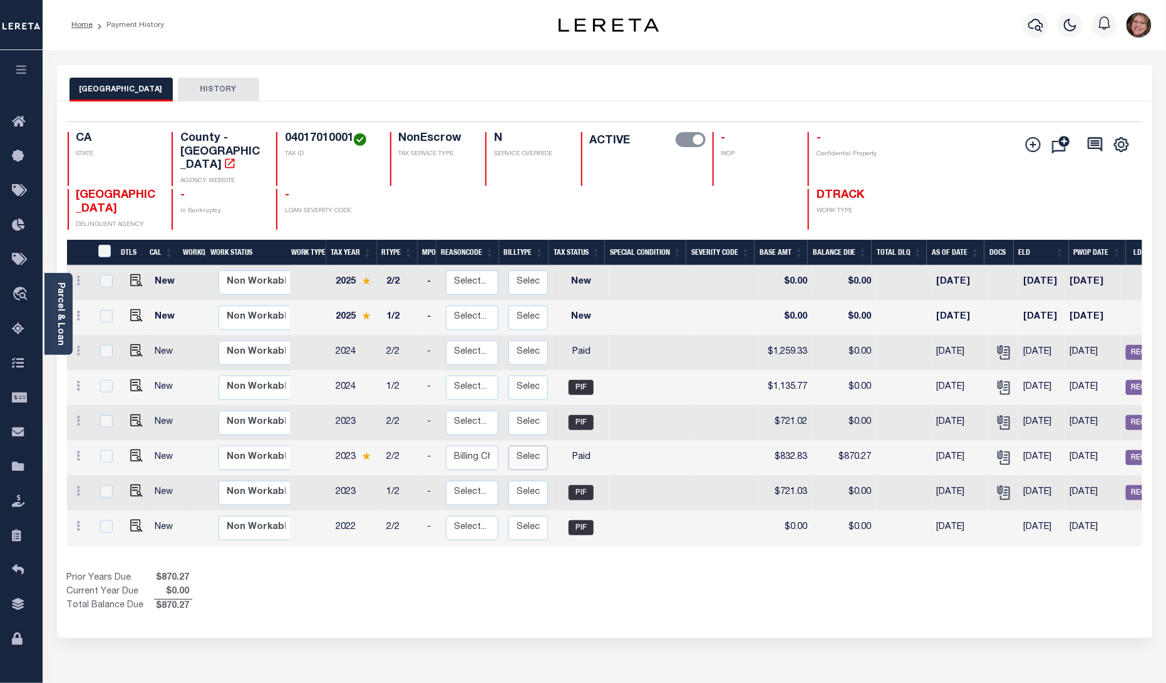
click at [532, 448] on select "Select... Regular Delinquent Supplemental Corrected/Adjusted Bill - Re-Report C…" at bounding box center [527, 458] width 39 height 24
checkbox input "true"
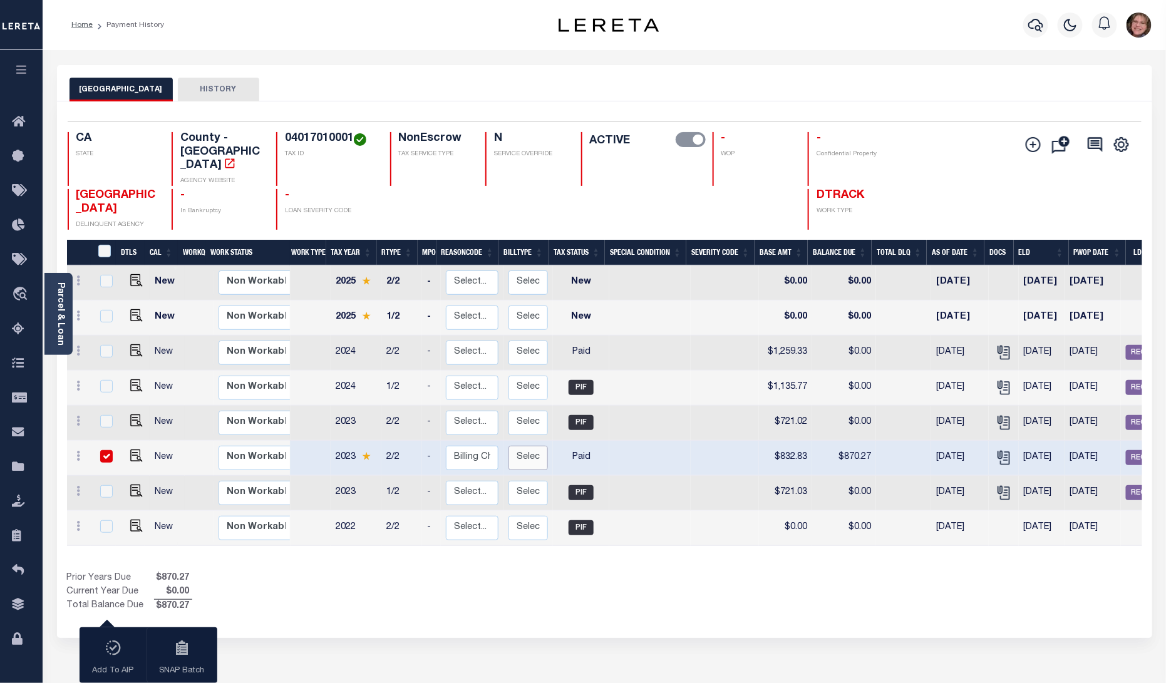
click at [528, 446] on select "Select... Regular Delinquent Supplemental Corrected/Adjusted Bill - Re-Report C…" at bounding box center [527, 458] width 39 height 24
checkbox input "false"
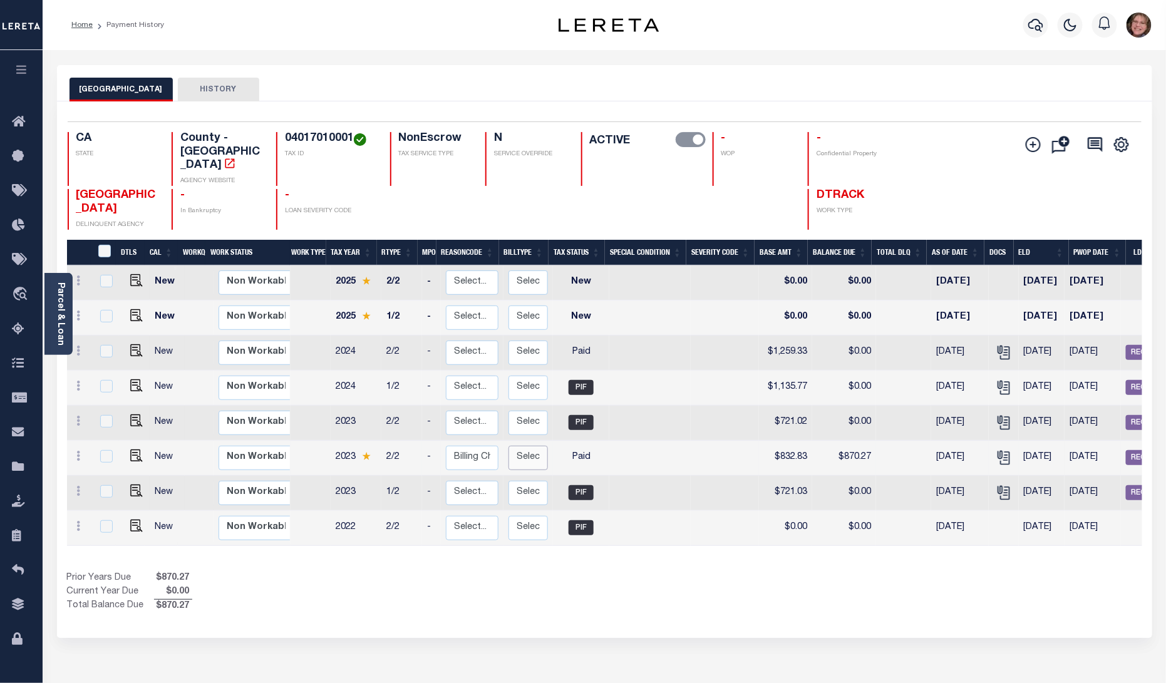
select select "3"
click at [508, 446] on select "Select... Regular Delinquent Supplemental Corrected/Adjusted Bill - Re-Report C…" at bounding box center [527, 458] width 39 height 24
checkbox input "true"
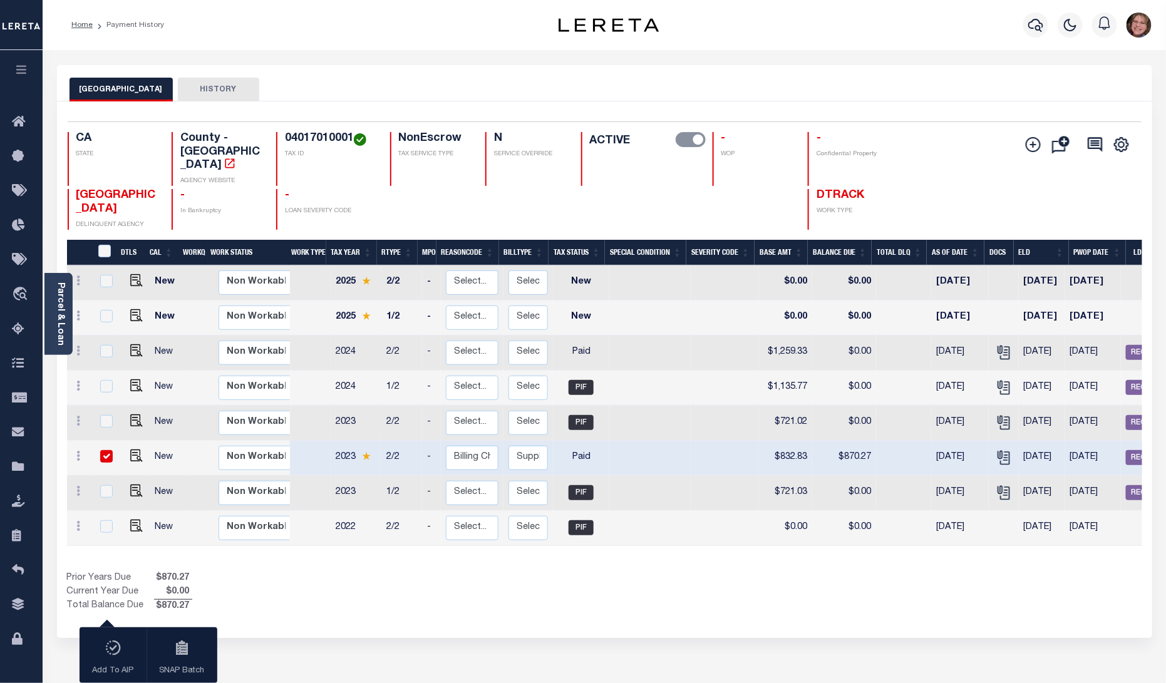
click at [675, 579] on div "Show Tax Lines before Bill Release Date Prior Years Due $870.27 Current Year Du…" at bounding box center [604, 593] width 1075 height 42
drag, startPoint x: 101, startPoint y: 440, endPoint x: 108, endPoint y: 441, distance: 7.6
click at [103, 450] on input "checkbox" at bounding box center [106, 456] width 13 height 13
checkbox input "false"
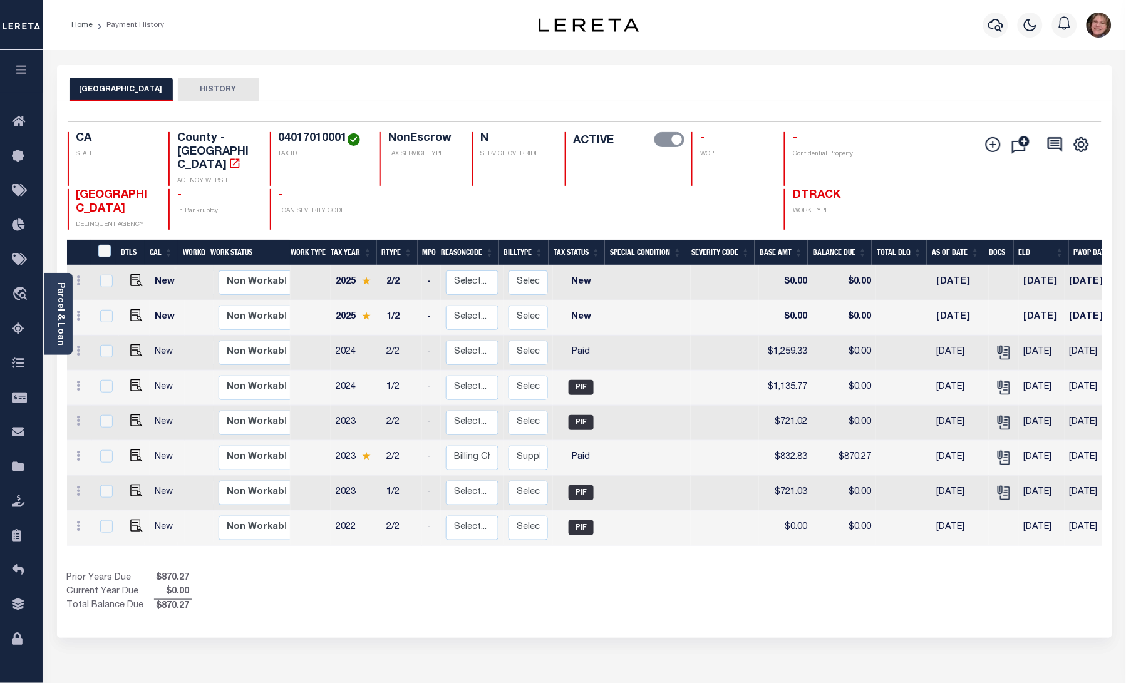
click at [883, 80] on div "KERN COUNTY HISTORY" at bounding box center [584, 89] width 1030 height 23
click at [996, 143] on icon "" at bounding box center [993, 144] width 15 height 15
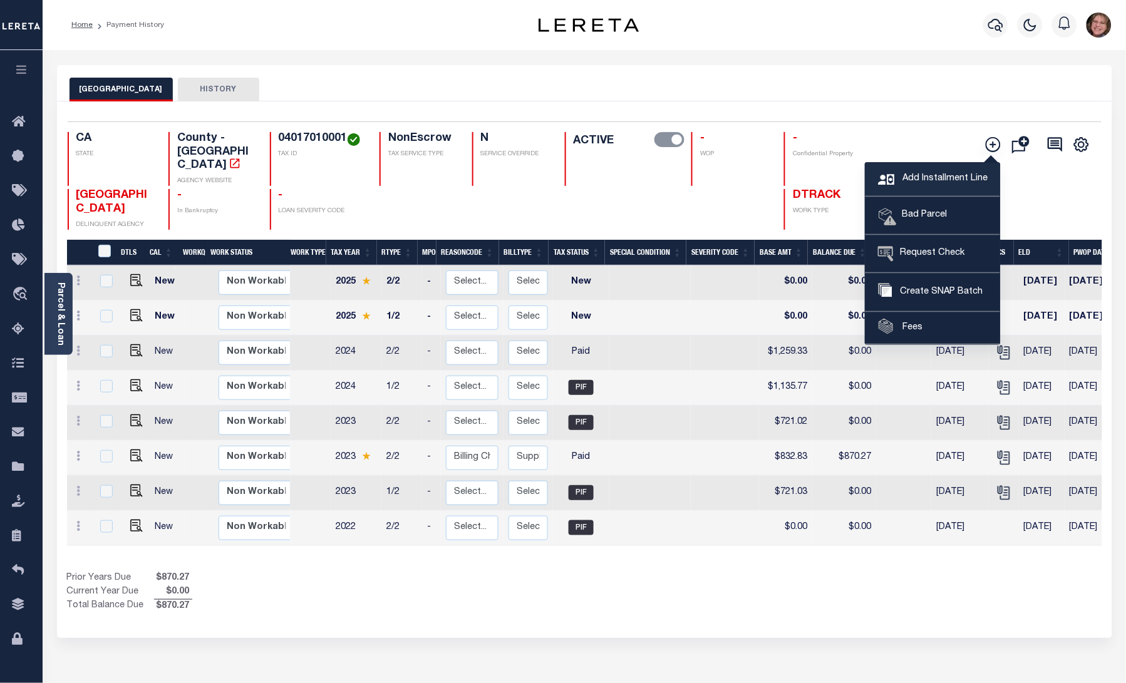
click at [957, 178] on span "Add Installment Line" at bounding box center [943, 179] width 88 height 14
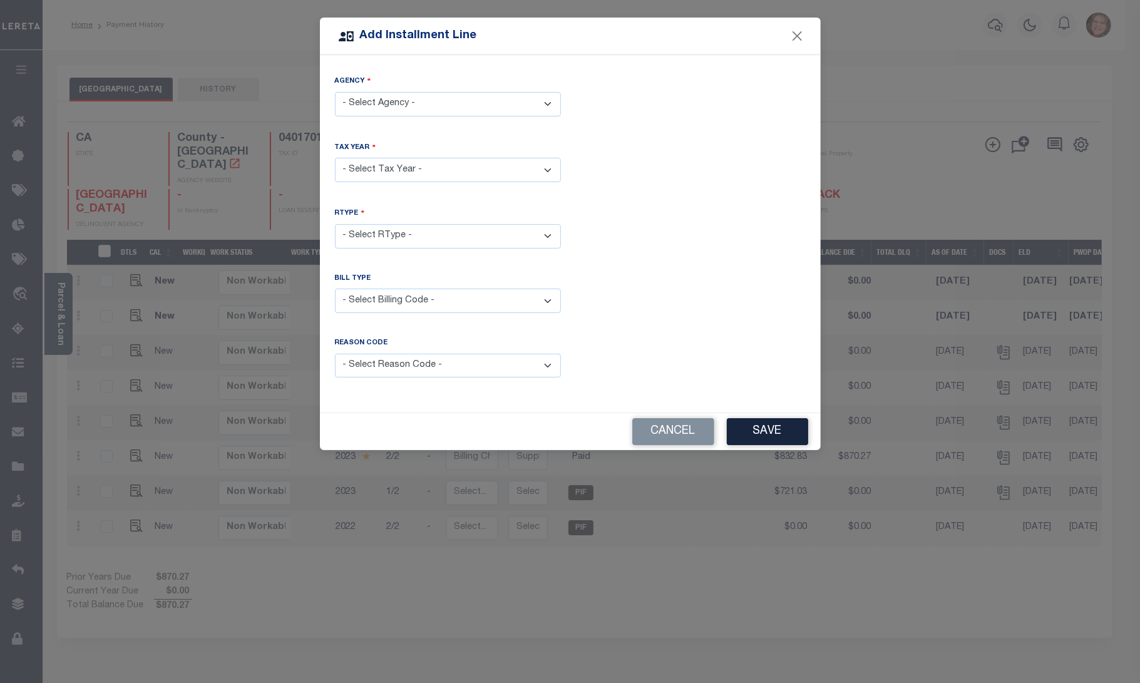
click at [547, 101] on select "- Select Agency - KERN COUNTY - County" at bounding box center [448, 104] width 226 height 24
click at [615, 145] on div "Tax Year - Select Tax Year -" at bounding box center [571, 172] width 490 height 61
click at [536, 170] on select "- Select Tax Year -" at bounding box center [448, 170] width 226 height 24
click at [514, 239] on select "- Select RType -" at bounding box center [448, 236] width 226 height 24
click at [504, 294] on select "- Select Billing Code - Regular Delinquent Supplemental Corrected/Adjusted Bill…" at bounding box center [448, 301] width 226 height 24
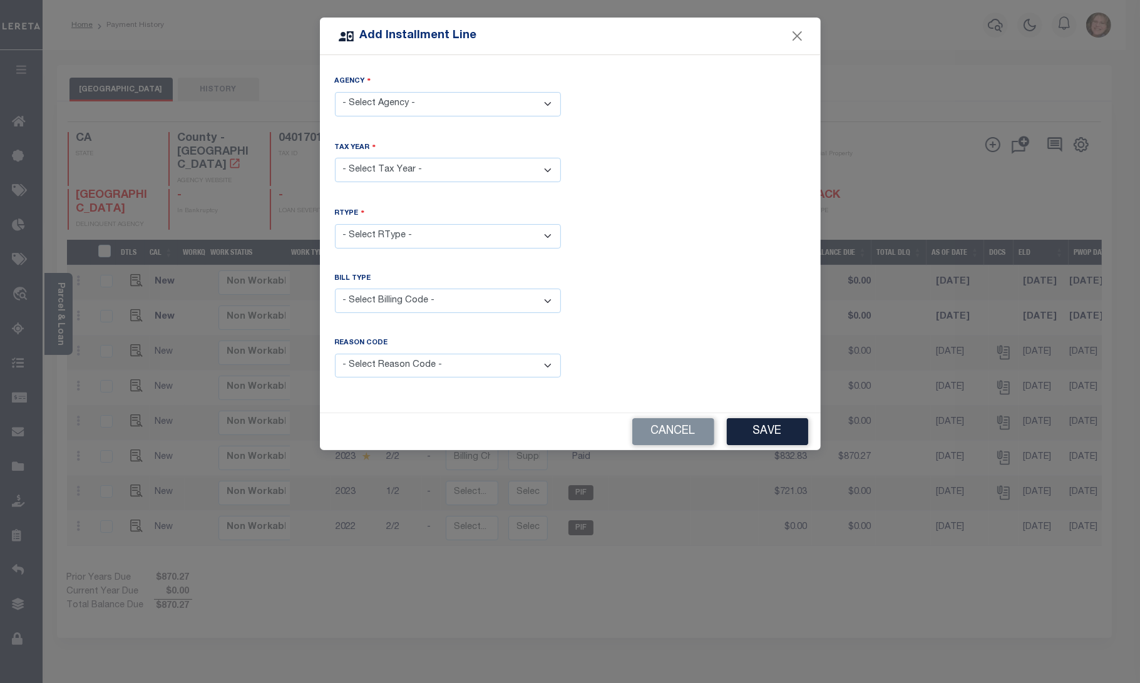
click at [451, 366] on select "- Select Reason Code - Payment Reversal Taxable Value Change Assessment Change …" at bounding box center [448, 366] width 226 height 24
click at [646, 326] on div "Bill Type - Select Billing Code - Regular Delinquent Supplemental Corrected/Adj…" at bounding box center [571, 303] width 490 height 59
click at [417, 106] on select "- Select Agency - KERN COUNTY - County" at bounding box center [448, 104] width 226 height 24
select select "602900000"
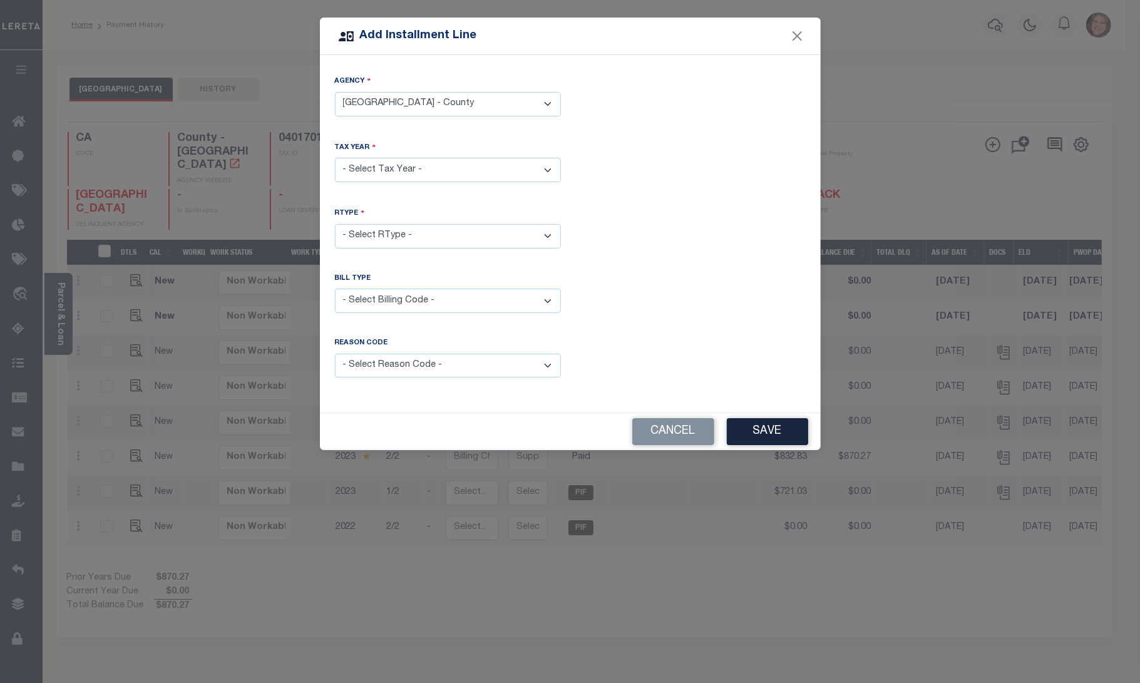
click at [335, 92] on select "- Select Agency - KERN COUNTY - County" at bounding box center [448, 104] width 226 height 24
click at [411, 172] on select "- Select Year - 2005 2006 2007 2008 2009 2010 2011 2012 2013 2014 2015 2016 201…" at bounding box center [448, 170] width 226 height 24
select select "2024"
click at [335, 158] on select "- Select Year - 2005 2006 2007 2008 2009 2010 2011 2012 2013 2014 2015 2016 201…" at bounding box center [448, 170] width 226 height 24
click at [471, 235] on select "- Select RType - 1/2 2/2" at bounding box center [448, 236] width 226 height 24
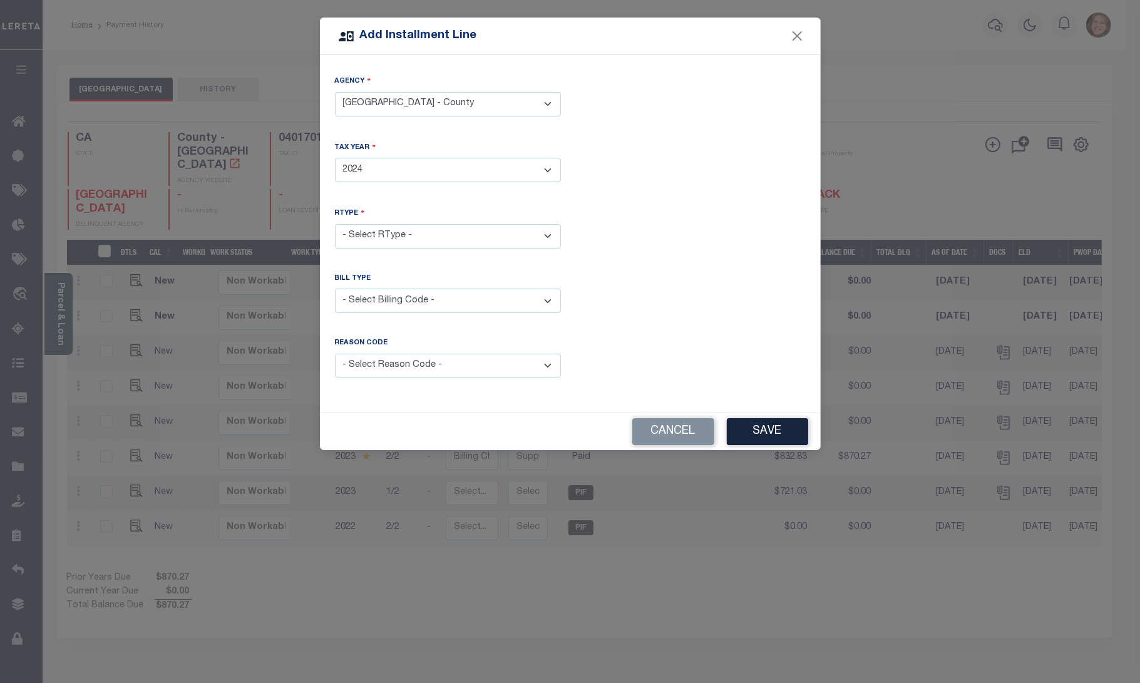
select select "0"
click at [335, 224] on select "- Select RType - 1/2 2/2" at bounding box center [448, 236] width 226 height 24
click at [450, 302] on select "- Select Billing Code - Regular Delinquent Supplemental Corrected/Adjusted Bill…" at bounding box center [448, 301] width 226 height 24
click at [689, 279] on div "Bill Type - Select Billing Code - Regular Delinquent Supplemental Corrected/Adj…" at bounding box center [571, 303] width 490 height 59
click at [492, 298] on select "- Select Billing Code - Regular Delinquent Supplemental Corrected/Adjusted Bill…" at bounding box center [448, 301] width 226 height 24
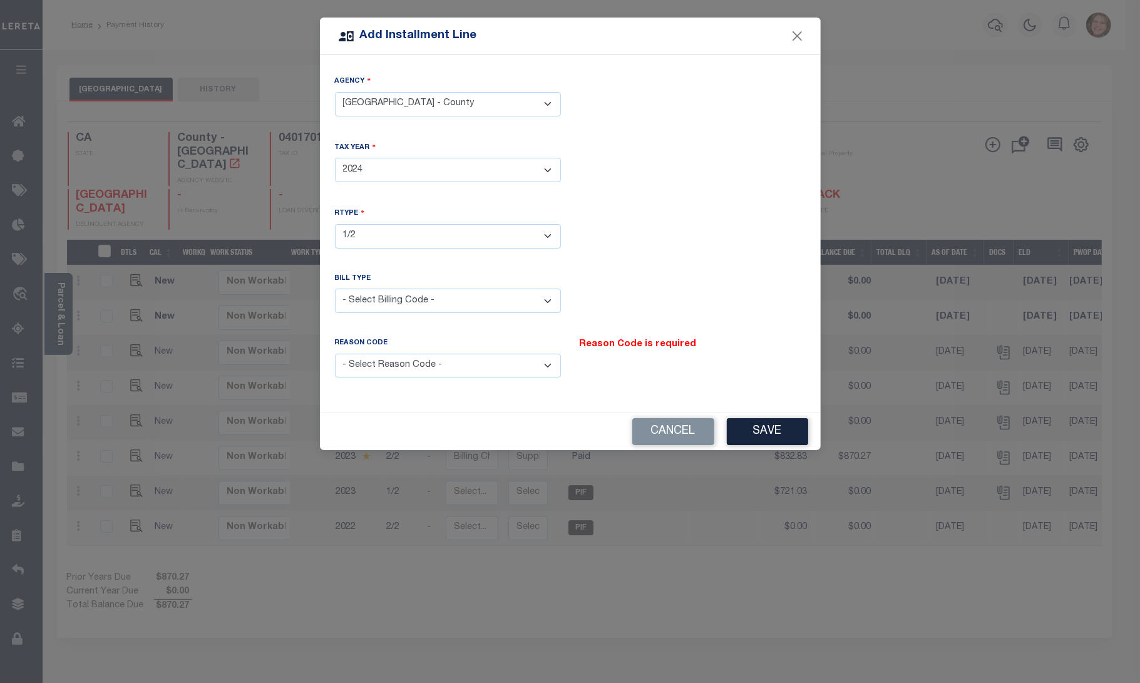
click at [634, 259] on div "RType - Select RType - 1/2 2/2" at bounding box center [571, 237] width 490 height 61
click at [428, 369] on select "- Select Reason Code - Payment Reversal Taxable Value Change Assessment Change …" at bounding box center [448, 366] width 226 height 24
click at [455, 418] on div "Cancel Save" at bounding box center [570, 431] width 501 height 37
click at [667, 431] on button "Cancel" at bounding box center [673, 431] width 82 height 27
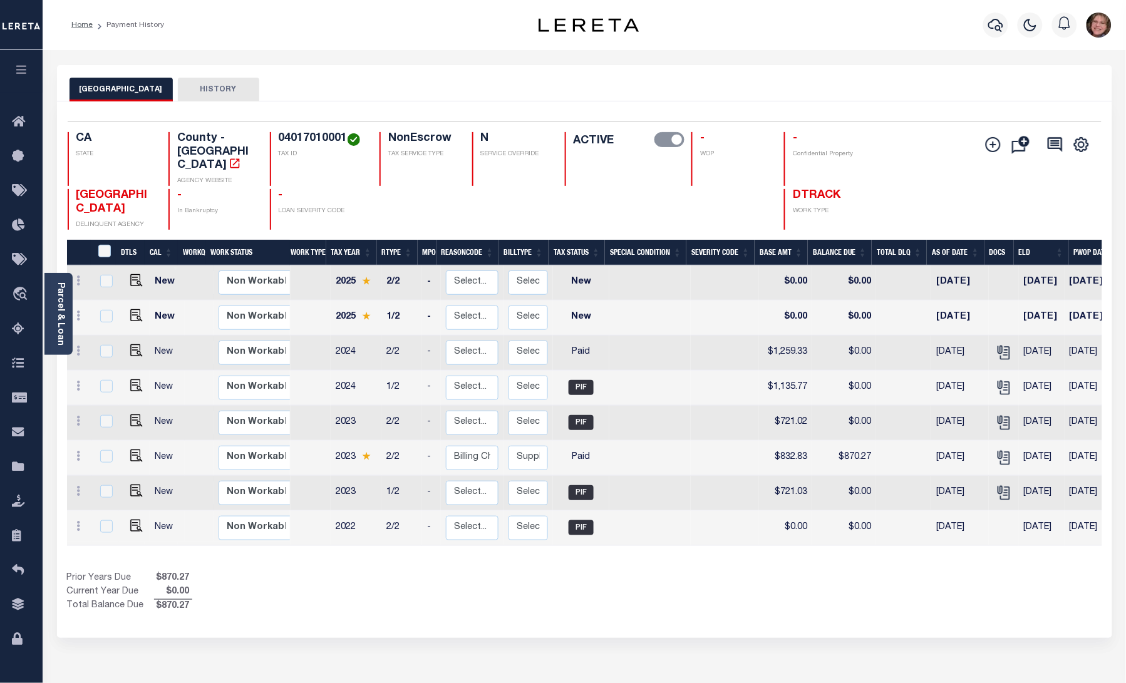
drag, startPoint x: 235, startPoint y: 34, endPoint x: 242, endPoint y: 21, distance: 14.0
click at [239, 29] on div "Home Payment History" at bounding box center [281, 25] width 440 height 26
click at [133, 414] on img "" at bounding box center [136, 420] width 13 height 13
checkbox input "true"
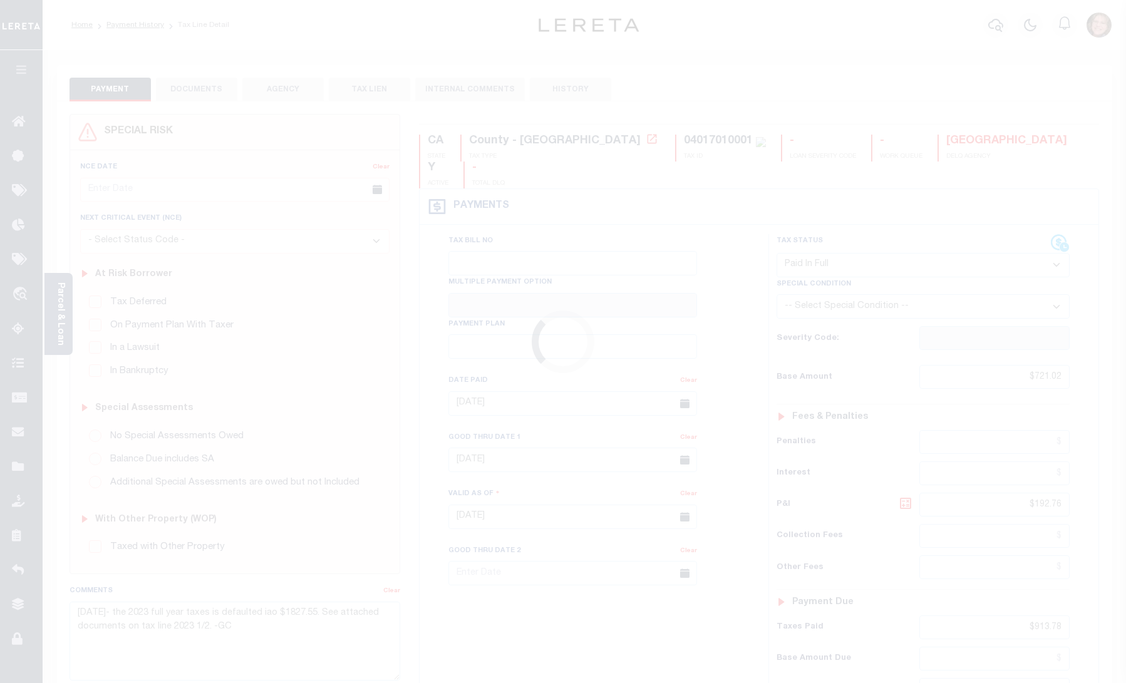
select select "PIF"
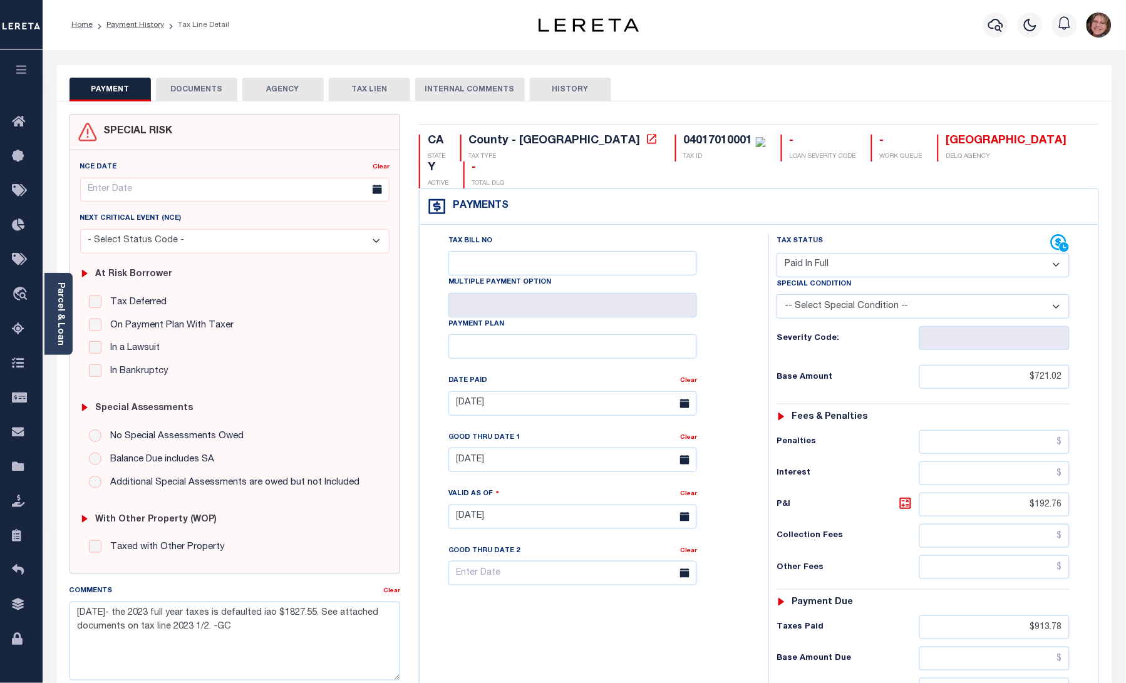
click at [240, 34] on div "Home Payment History Tax Line Detail" at bounding box center [281, 25] width 440 height 26
click at [144, 26] on link "Payment History" at bounding box center [135, 25] width 58 height 8
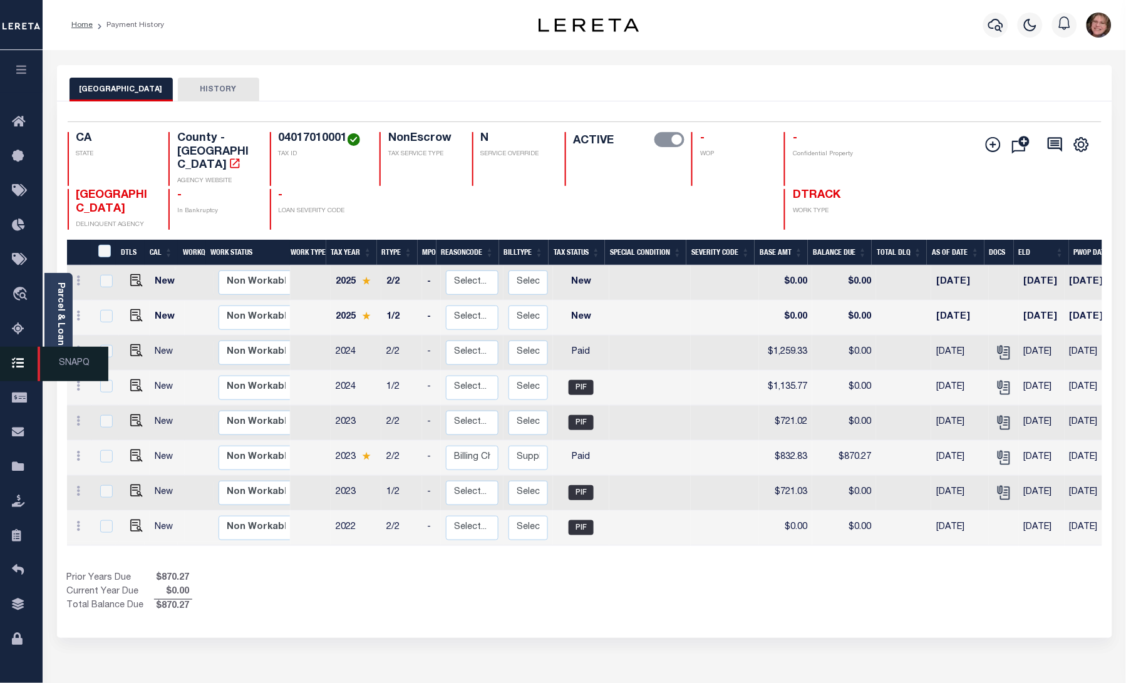
click at [14, 365] on icon at bounding box center [22, 364] width 20 height 16
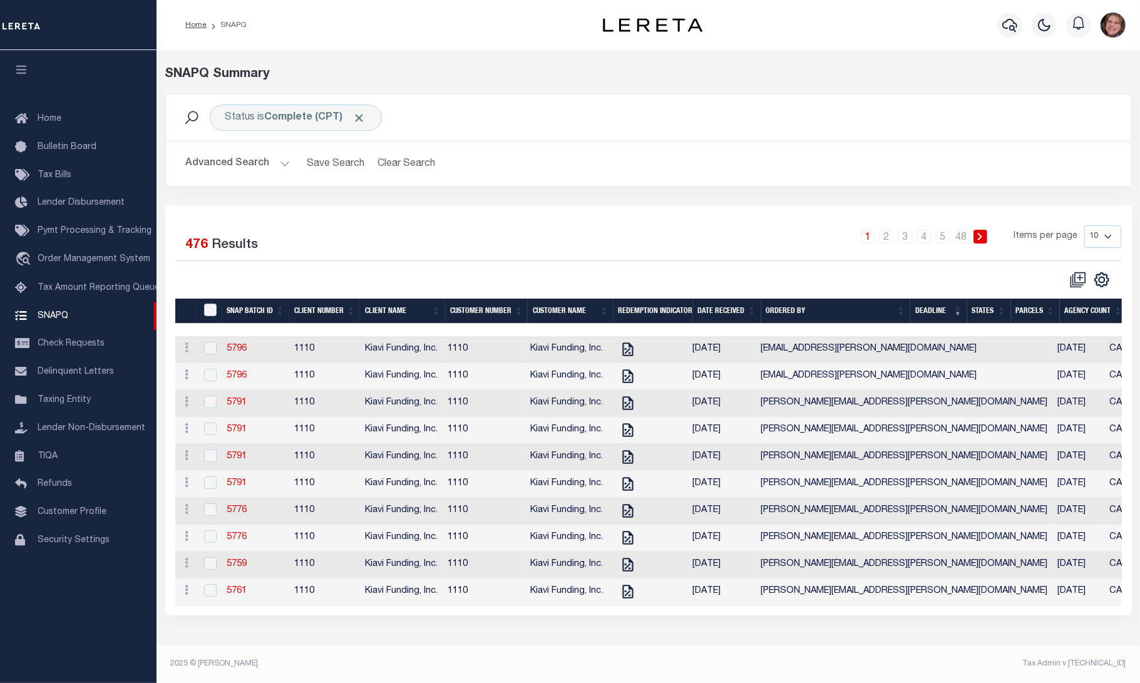
click at [81, 26] on div at bounding box center [78, 25] width 157 height 50
click at [78, 599] on div "Home Bulletin Board Tax Bills Lender Disbursement Pymt Processing & Tracking tr…" at bounding box center [78, 347] width 157 height 509
